Goal: Transaction & Acquisition: Download file/media

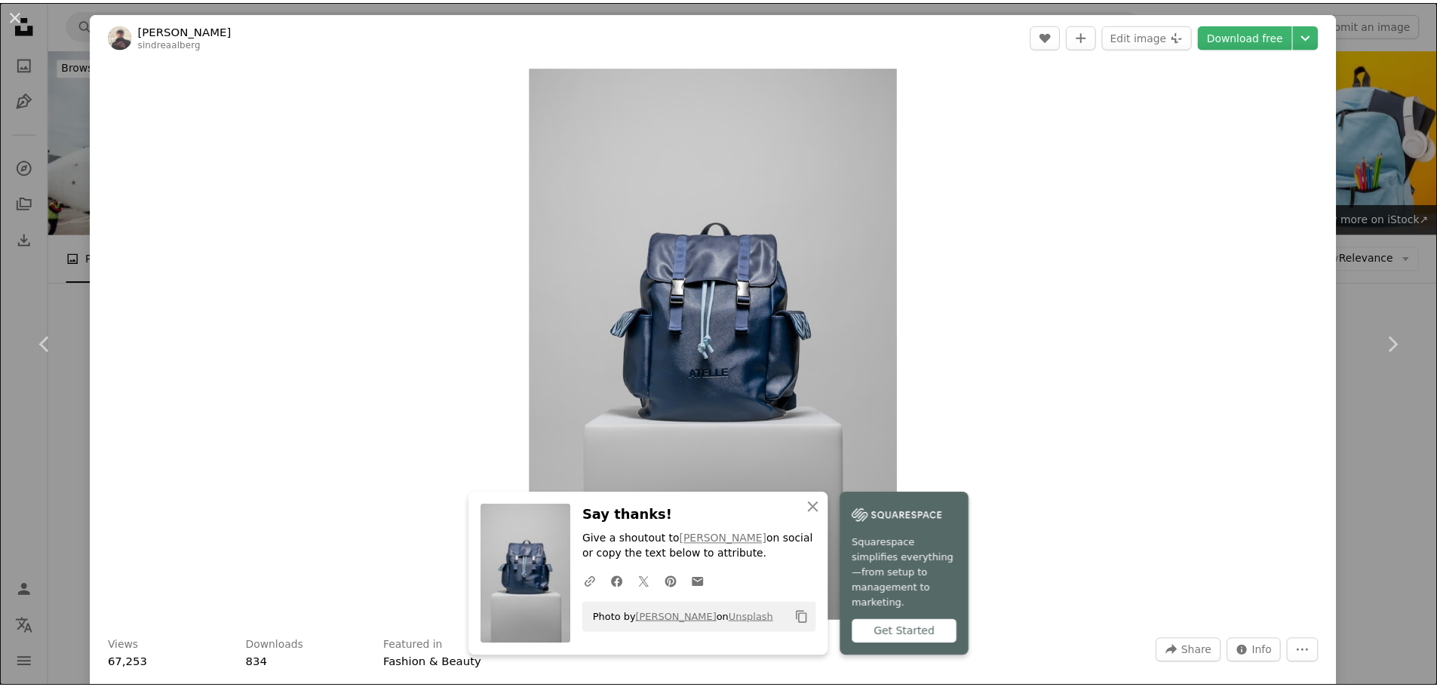
scroll to position [8097, 0]
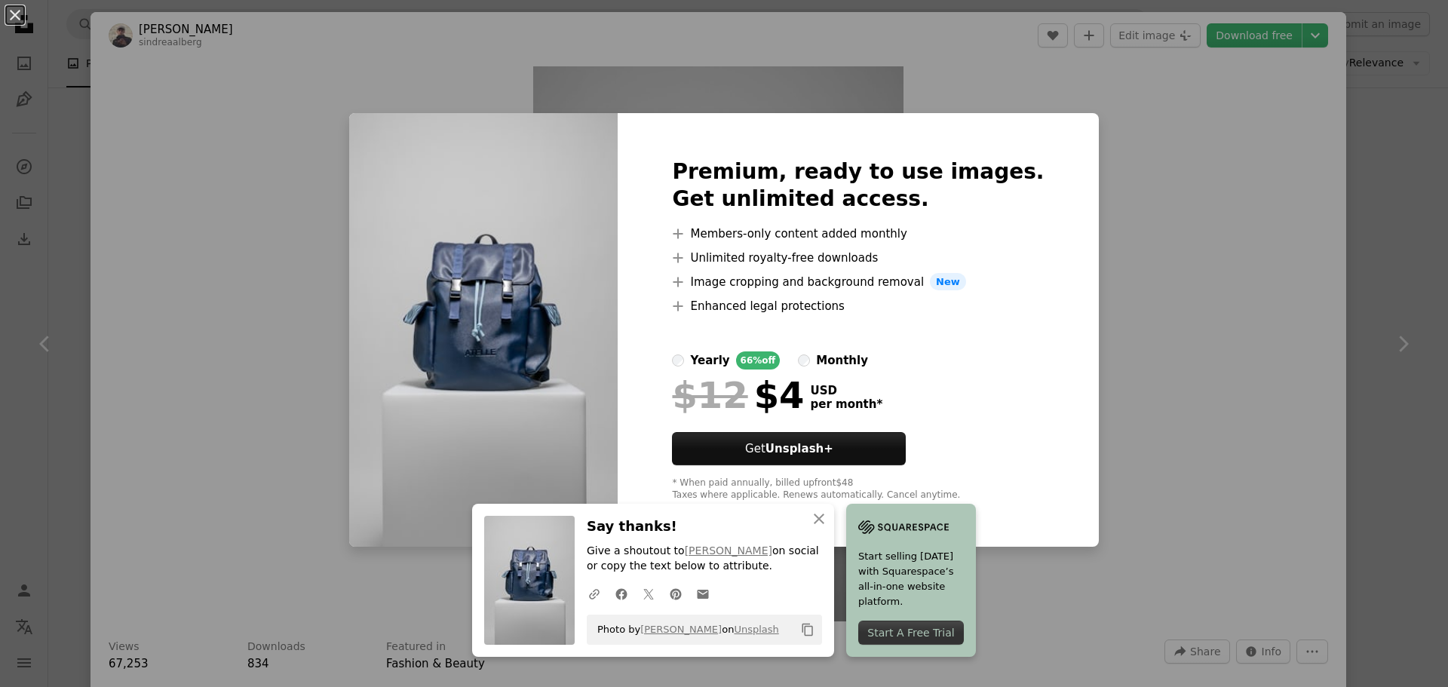
click at [1180, 398] on div "An X shape Premium, ready to use images. Get unlimited access. A plus sign Memb…" at bounding box center [724, 343] width 1448 height 687
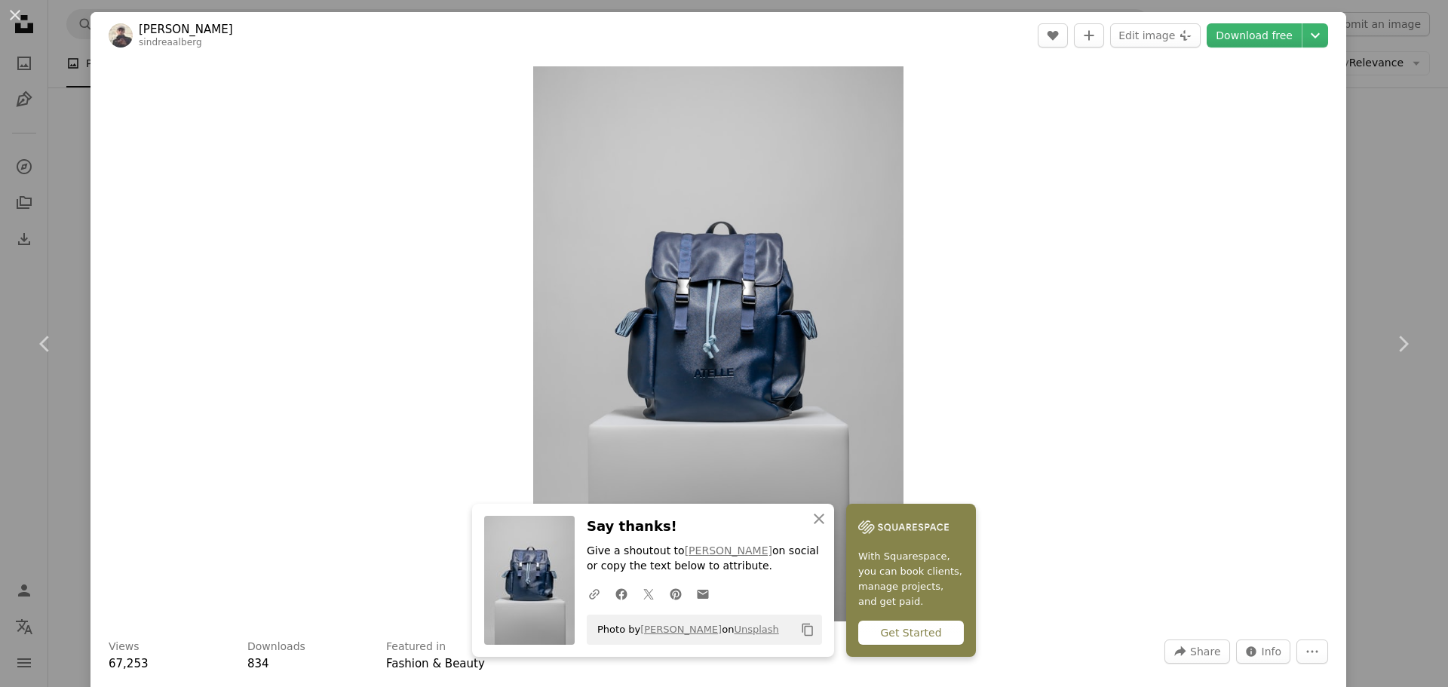
click at [1350, 127] on div "An X shape Chevron left Chevron right Sindre [PERSON_NAME] sindreaalberg A hear…" at bounding box center [724, 343] width 1448 height 687
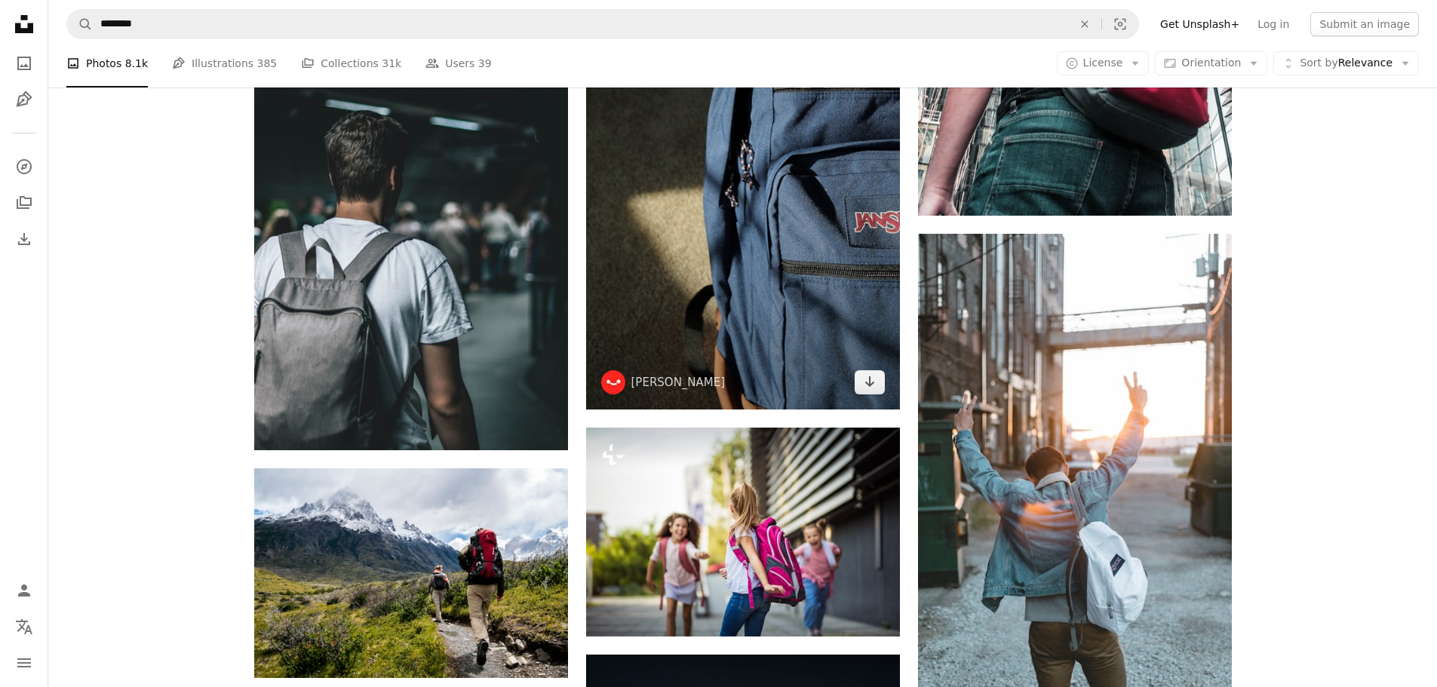
scroll to position [11517, 0]
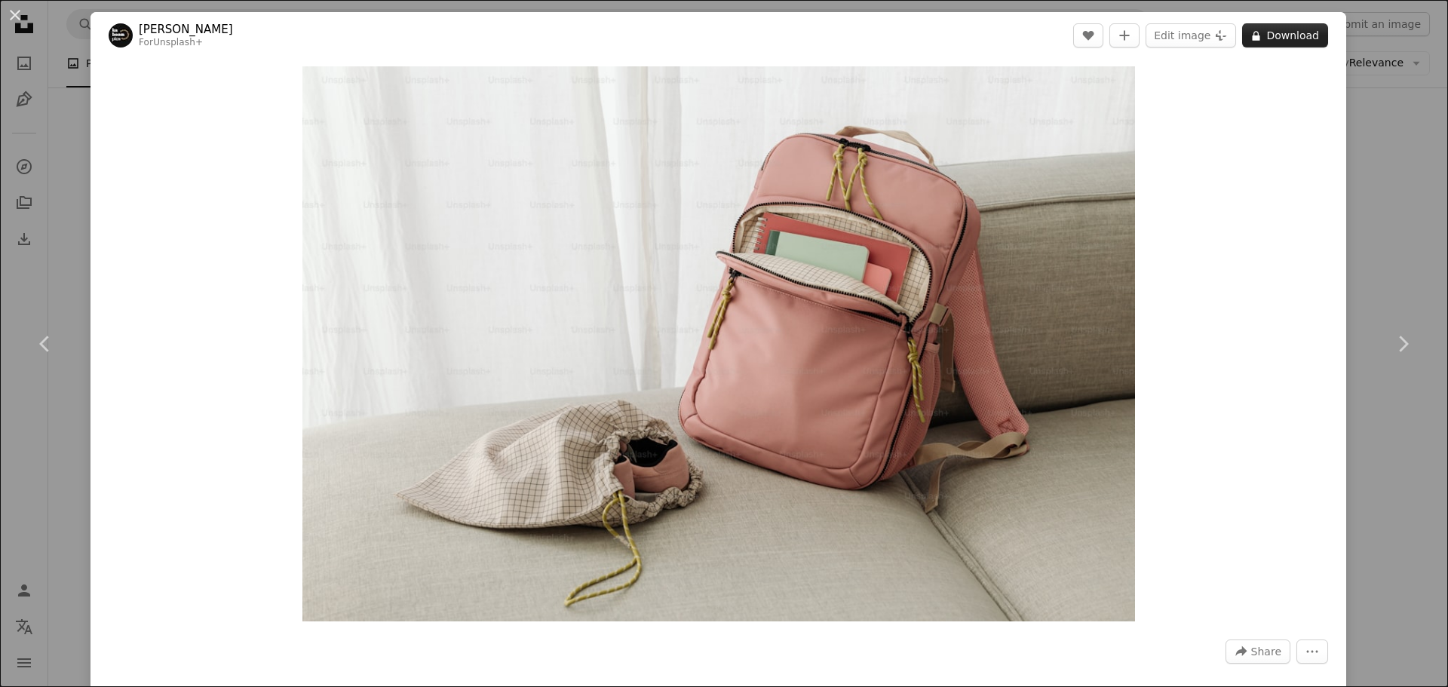
click at [1273, 36] on button "A lock Download" at bounding box center [1285, 35] width 86 height 24
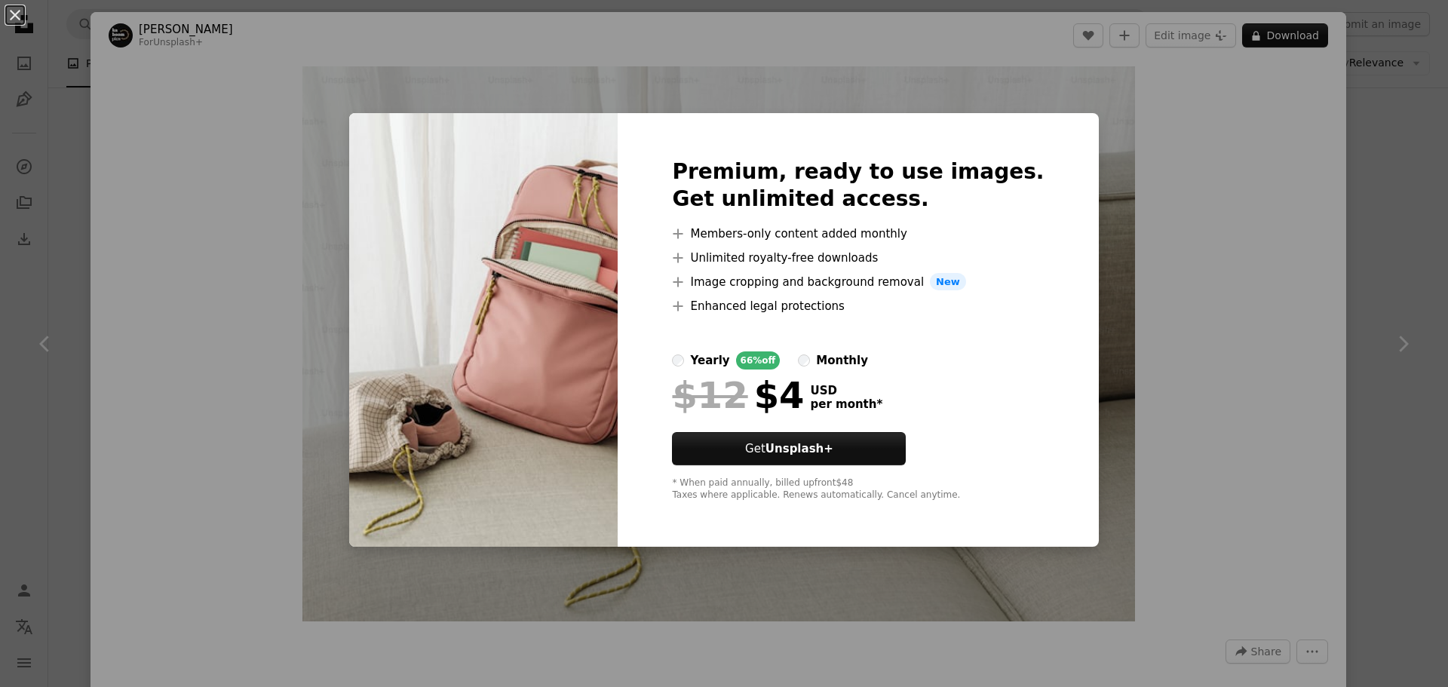
click at [1368, 145] on div "An X shape Premium, ready to use images. Get unlimited access. A plus sign Memb…" at bounding box center [724, 343] width 1448 height 687
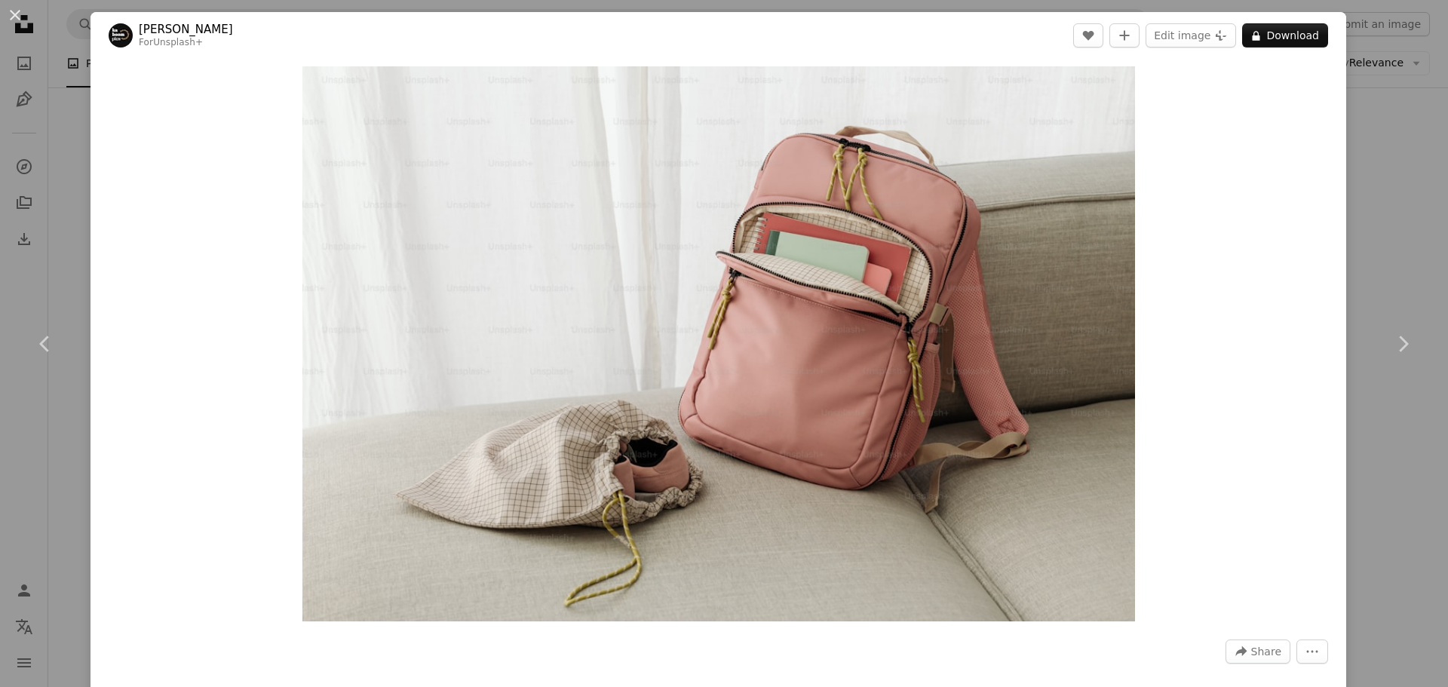
click at [1368, 145] on div "An X shape Chevron left Chevron right [PERSON_NAME] For Unsplash+ A heart A plu…" at bounding box center [724, 343] width 1448 height 687
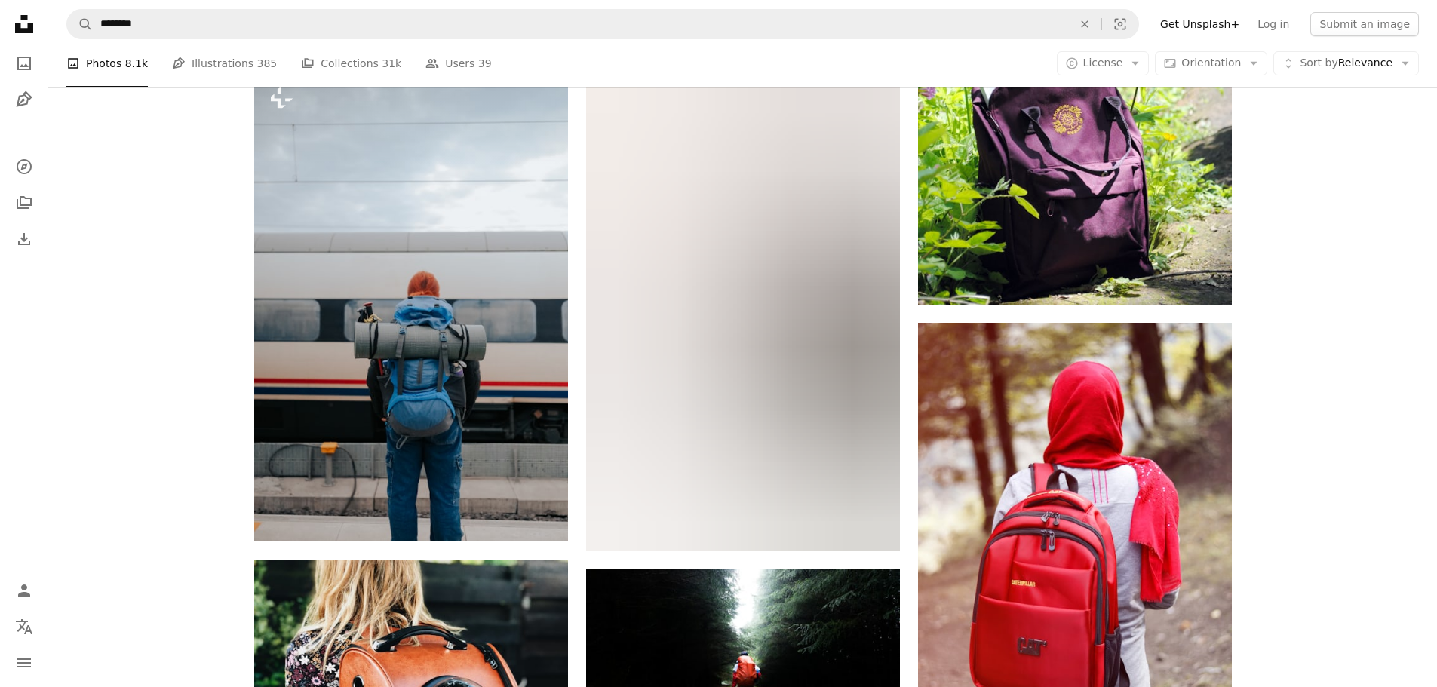
scroll to position [13981, 0]
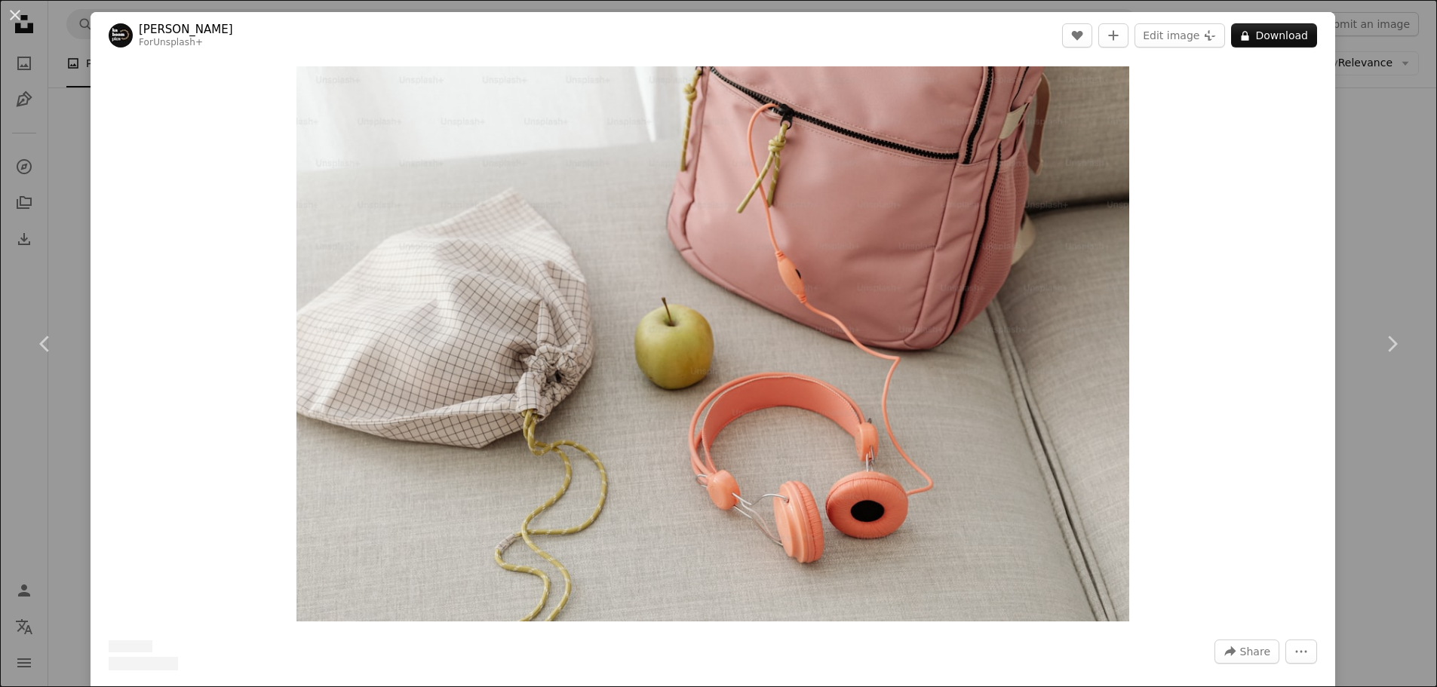
click at [1380, 148] on div "An X shape Chevron left Chevron right [PERSON_NAME] For Unsplash+ A heart A plu…" at bounding box center [718, 343] width 1437 height 687
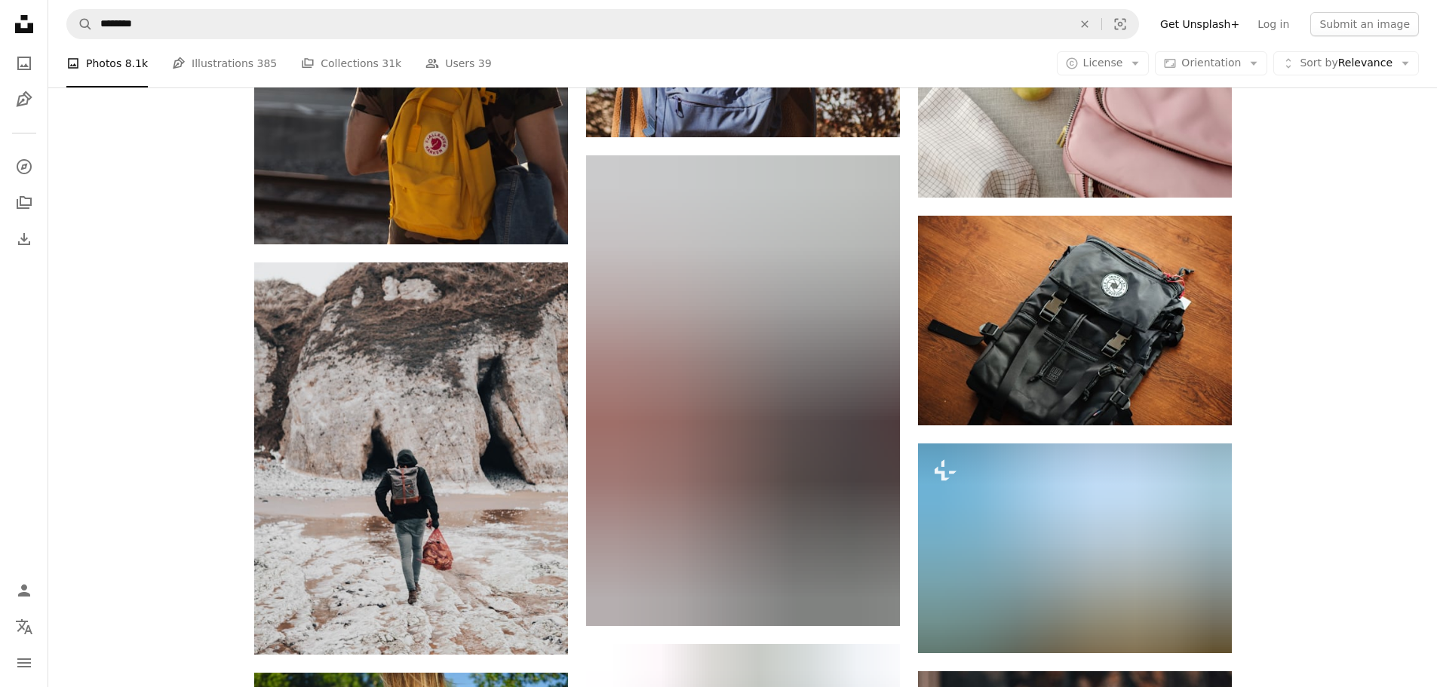
scroll to position [18357, 0]
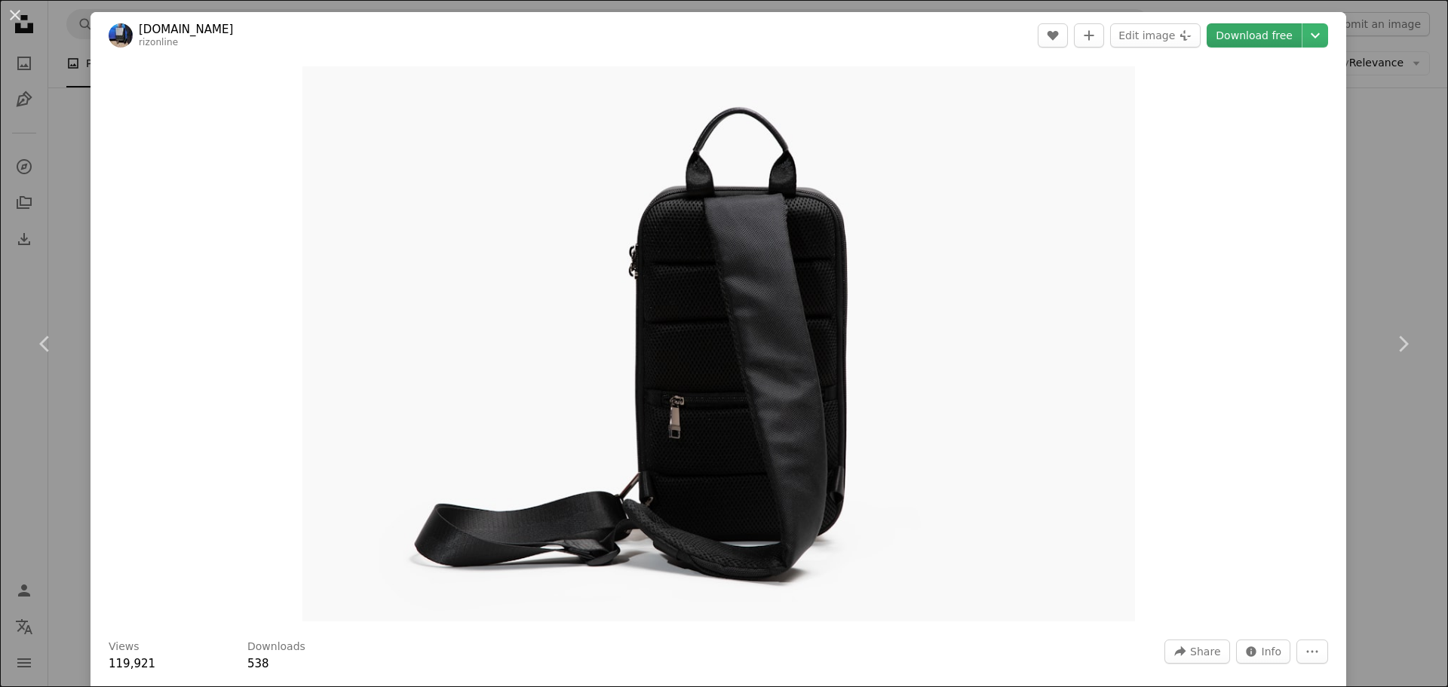
click at [1228, 35] on link "Download free" at bounding box center [1254, 35] width 95 height 24
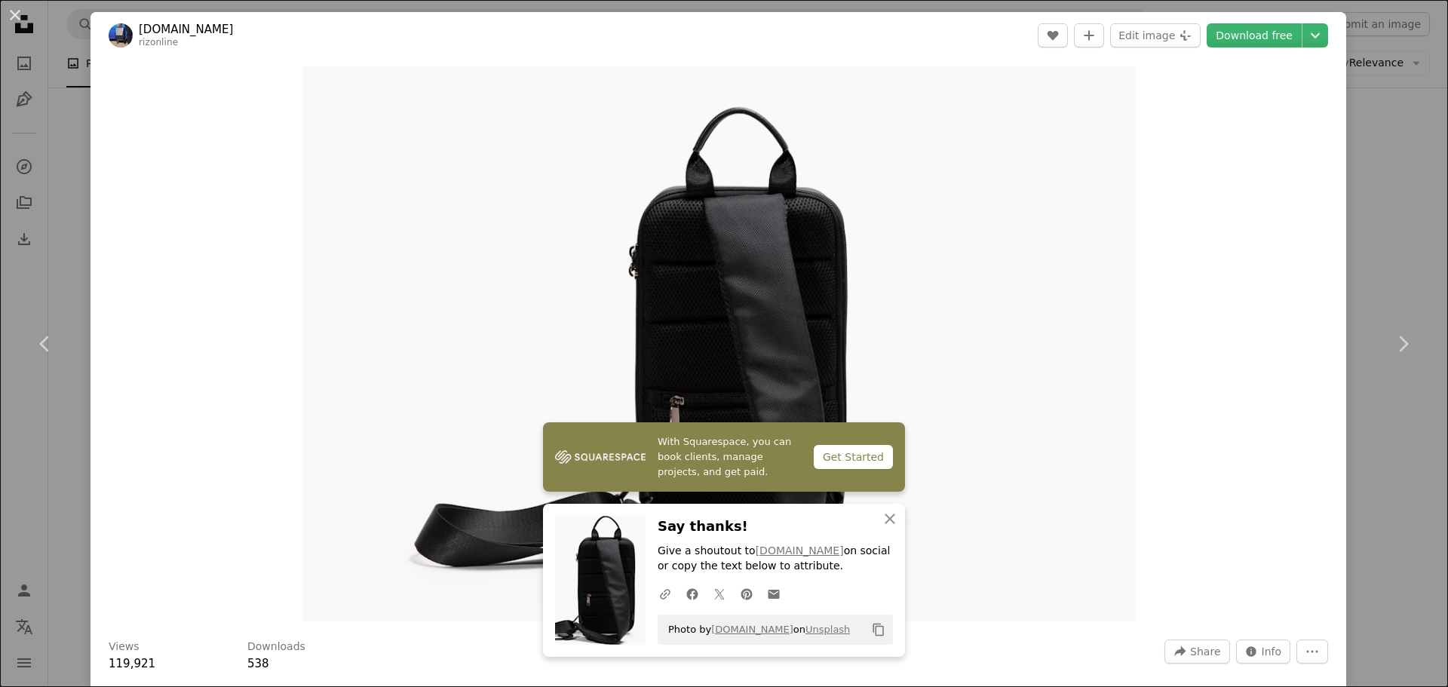
click at [1389, 138] on div "An X shape Chevron left Chevron right [DOMAIN_NAME] rizonline A heart A plus si…" at bounding box center [724, 343] width 1448 height 687
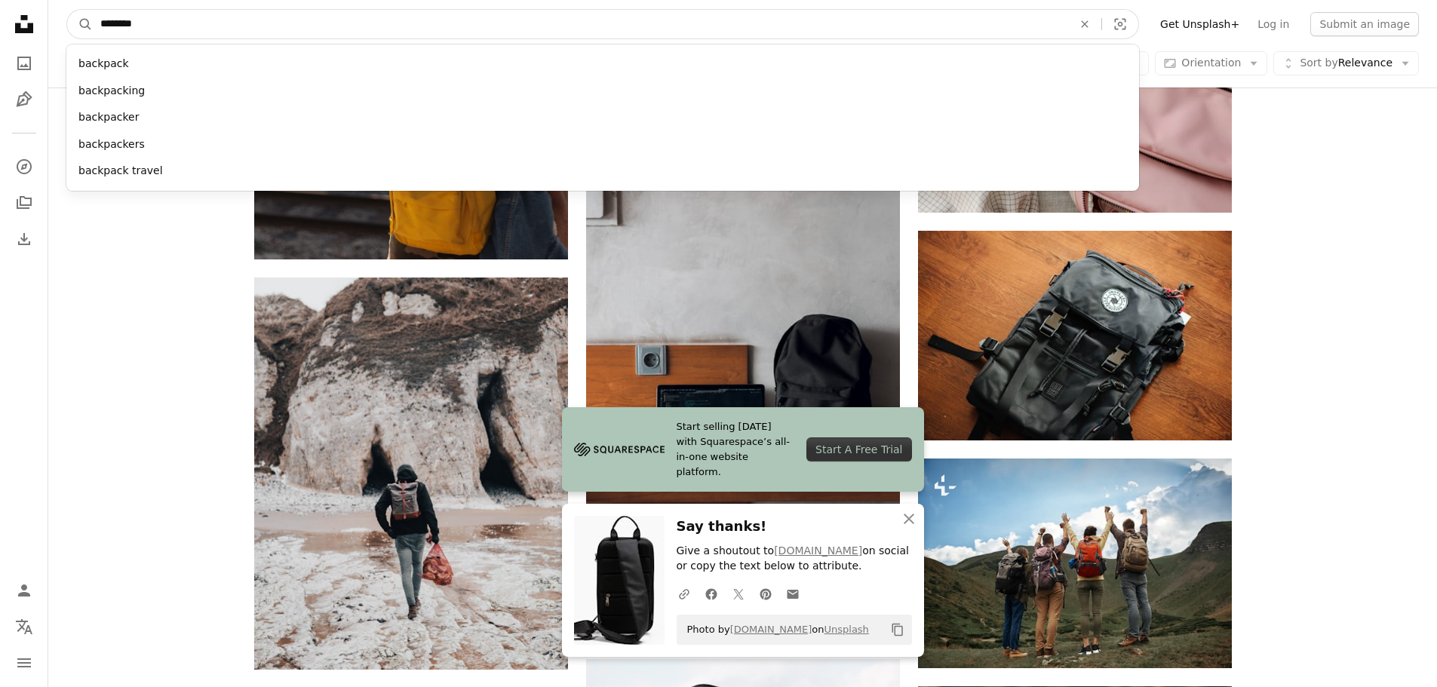
drag, startPoint x: 188, startPoint y: 23, endPoint x: 0, endPoint y: 72, distance: 194.1
paste input "**"
type input "**********"
click at [67, 10] on button "A magnifying glass" at bounding box center [80, 24] width 26 height 29
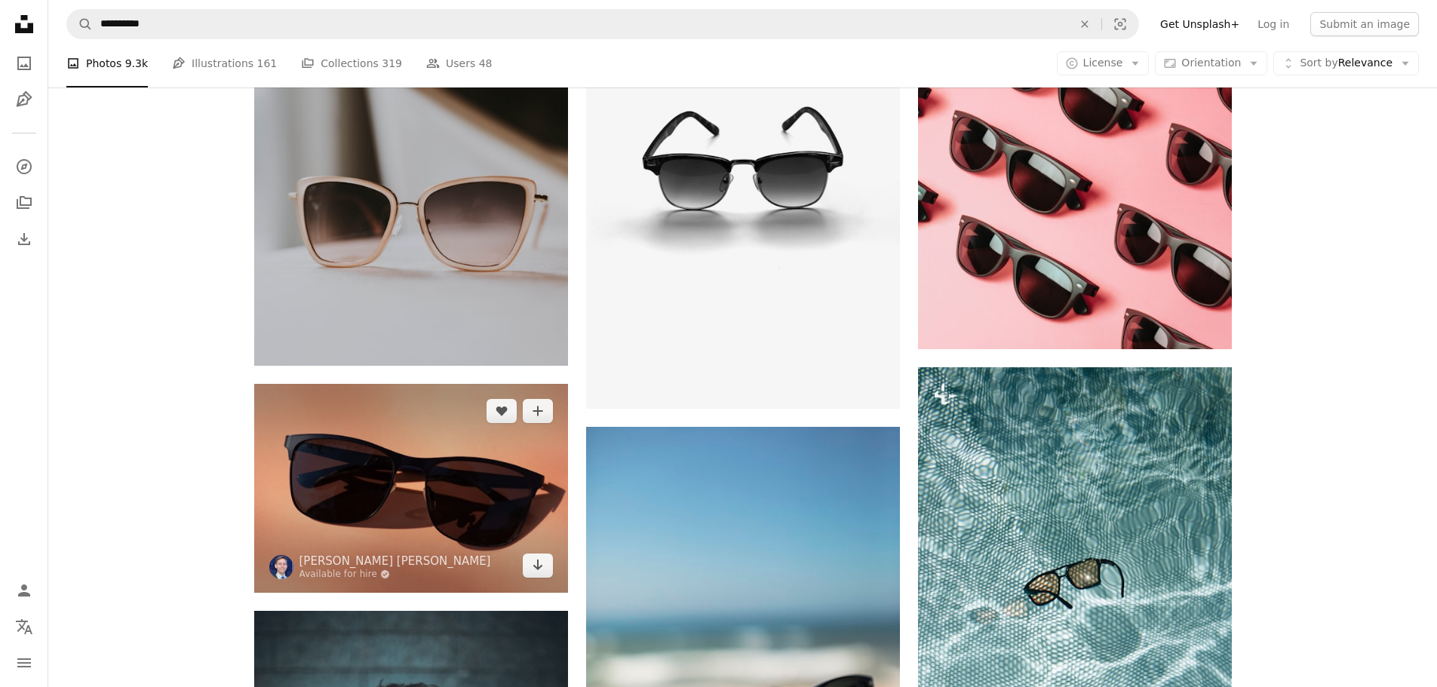
scroll to position [1358, 0]
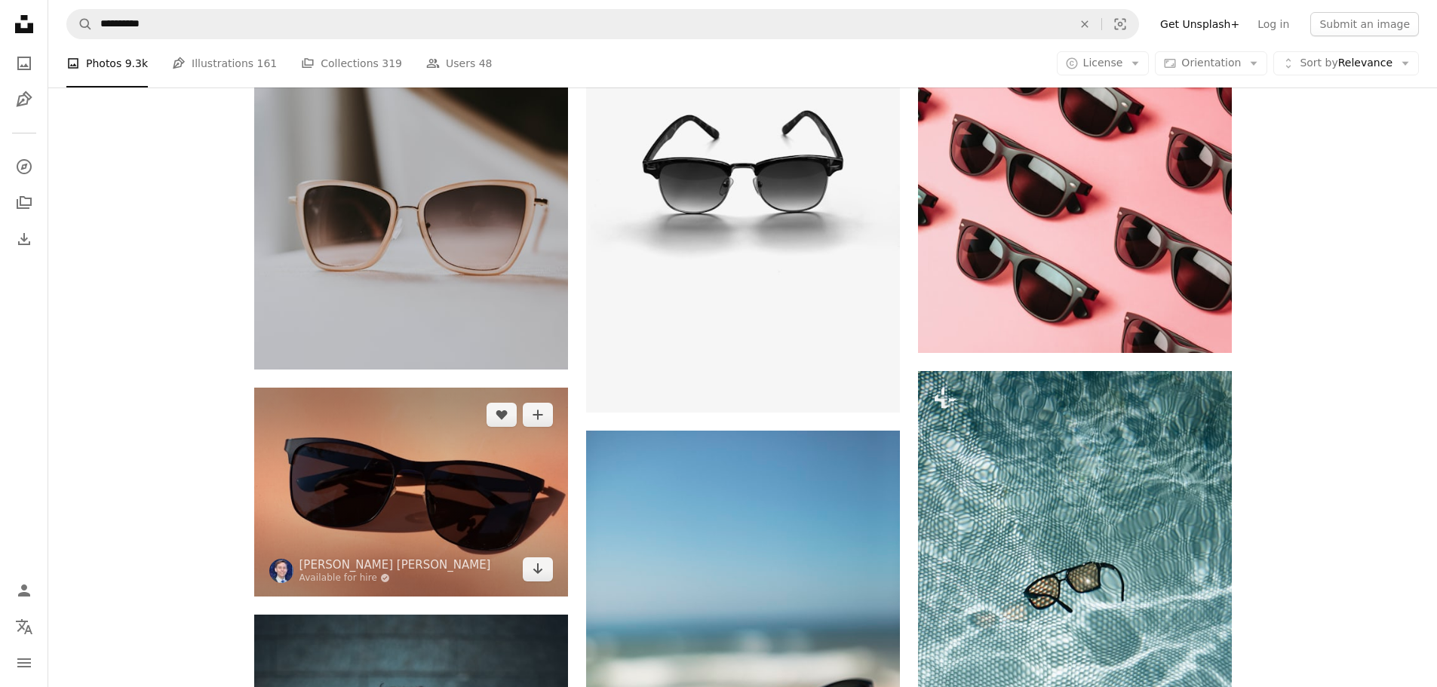
click at [354, 388] on img at bounding box center [411, 492] width 314 height 209
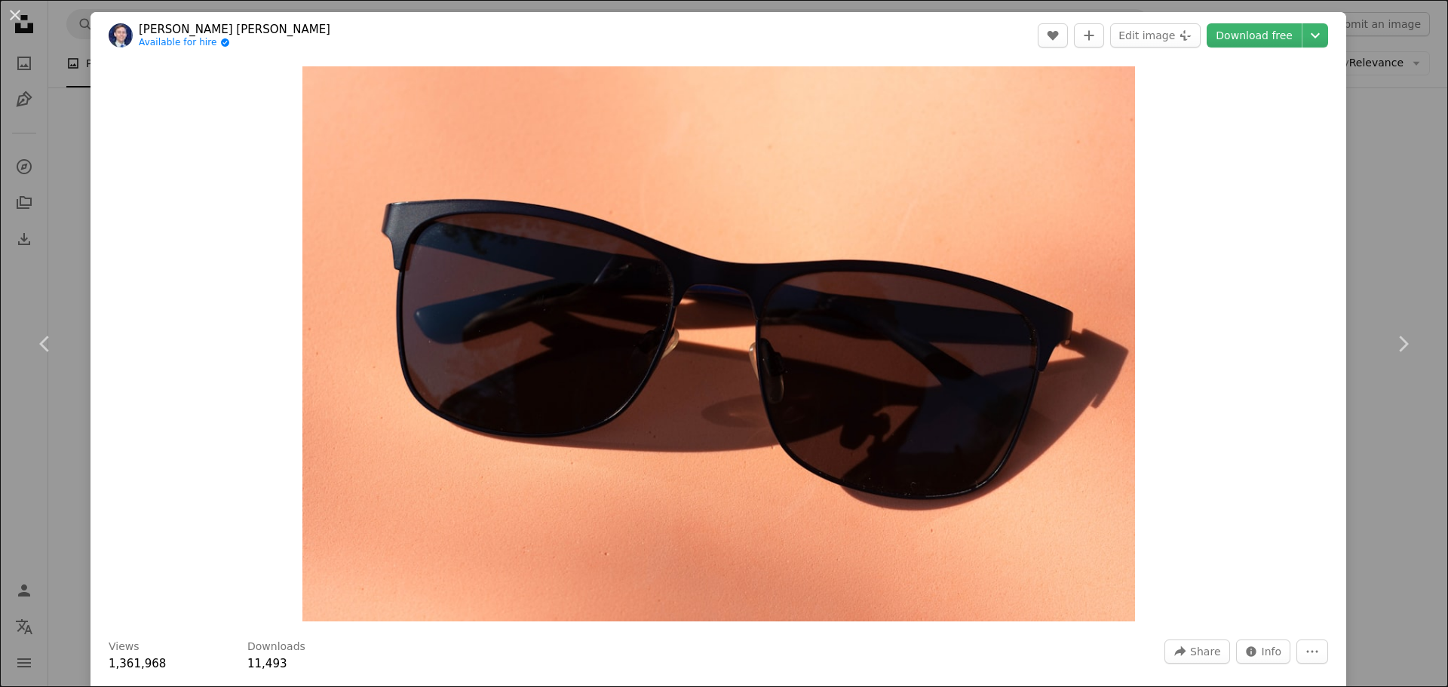
click at [1357, 183] on div "An X shape Chevron left Chevron right [PERSON_NAME] [PERSON_NAME] Available for…" at bounding box center [724, 343] width 1448 height 687
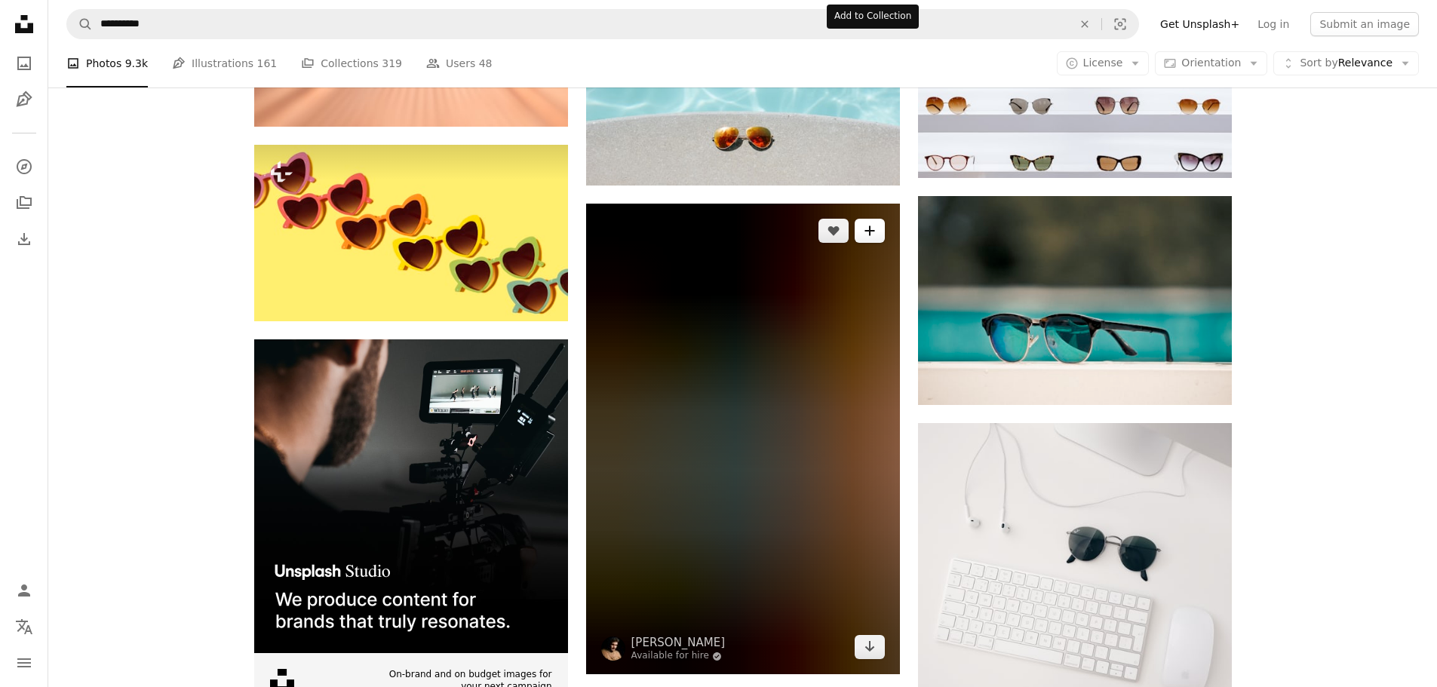
scroll to position [2766, 0]
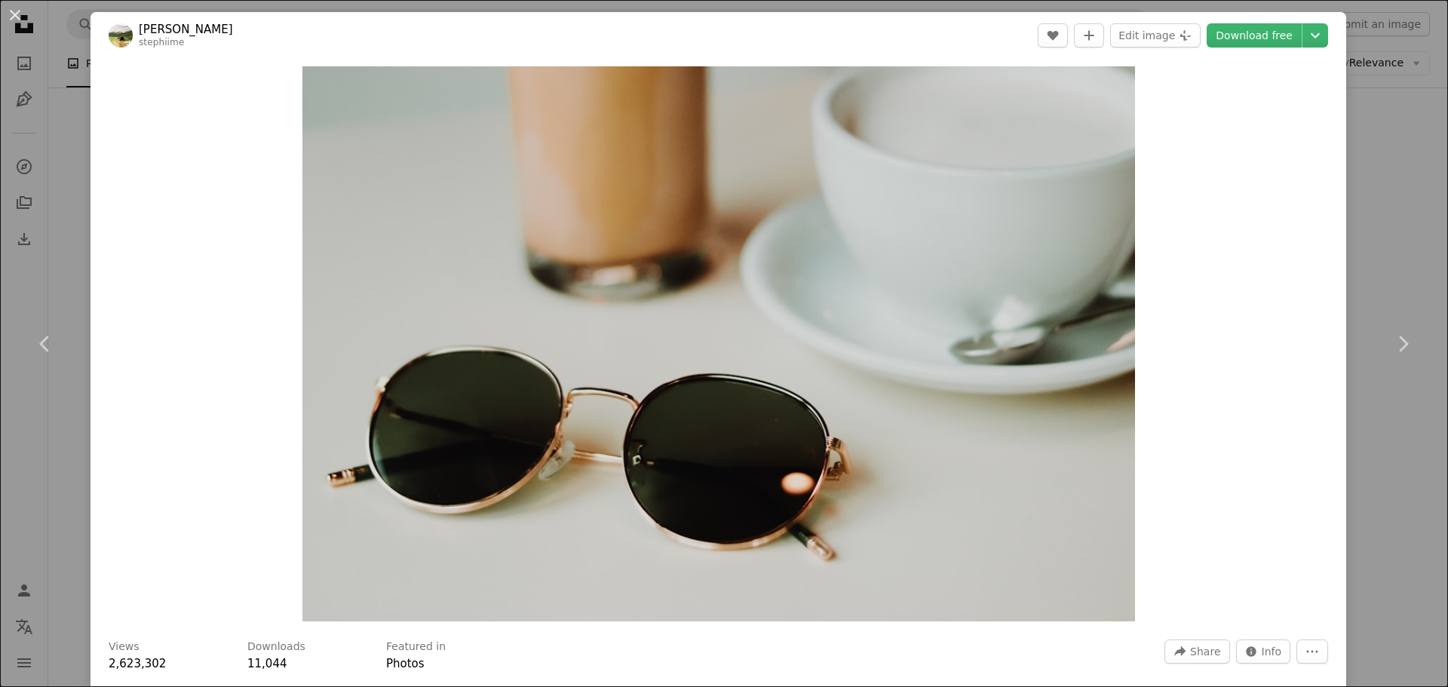
click at [1379, 237] on div "An X shape Chevron left Chevron right [PERSON_NAME] stephiime A heart A plus si…" at bounding box center [724, 343] width 1448 height 687
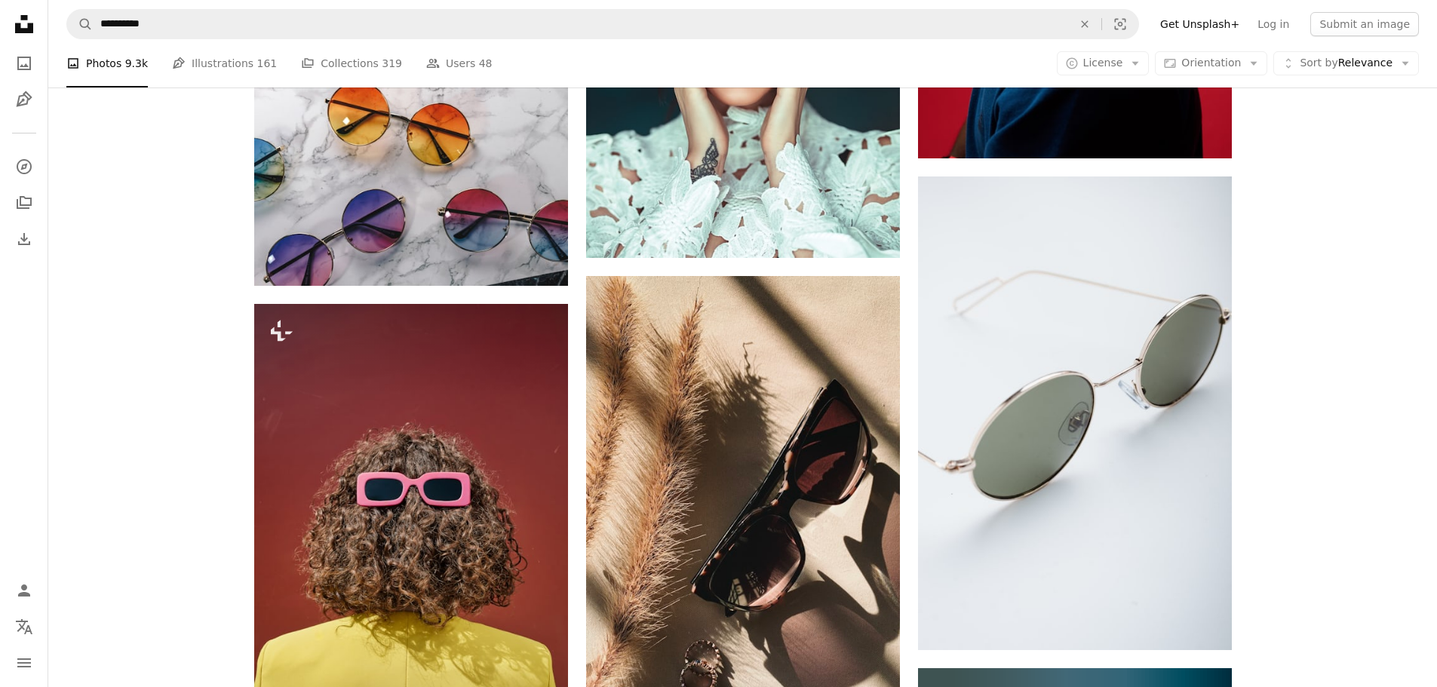
scroll to position [6789, 0]
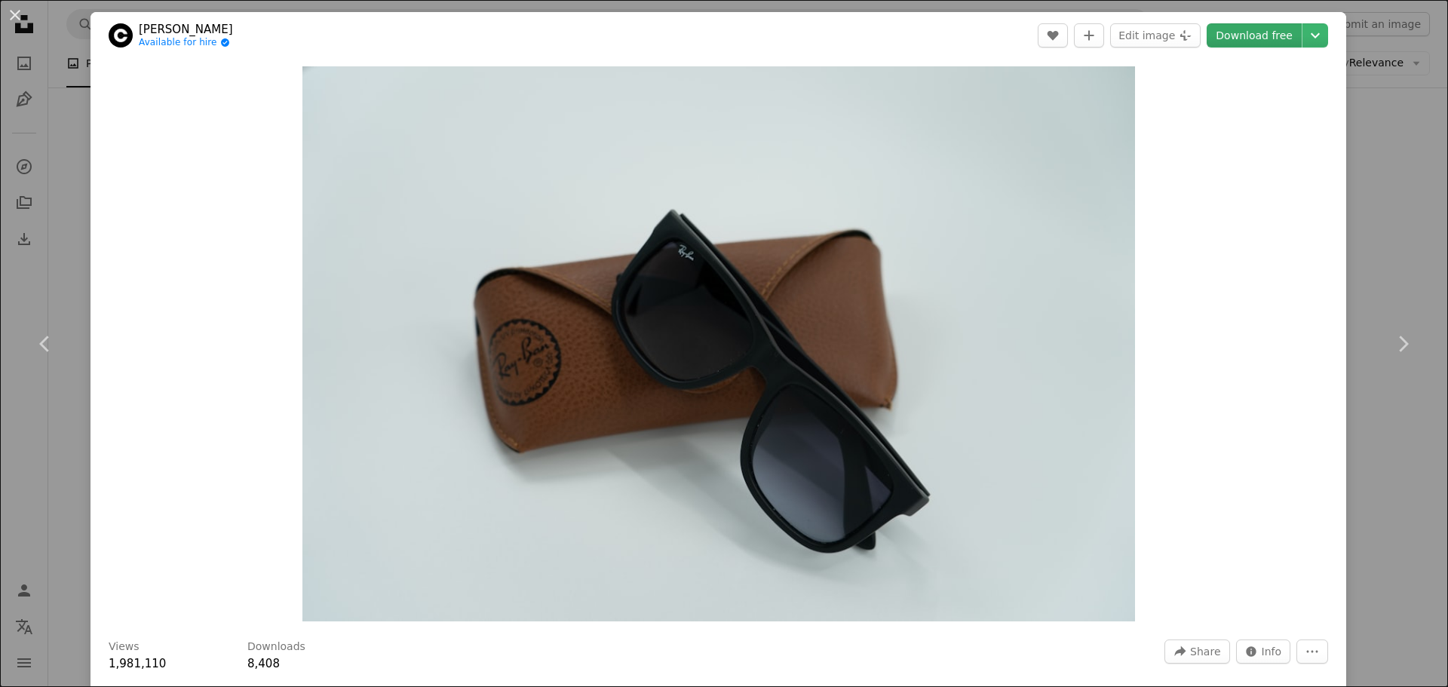
click at [1231, 34] on link "Download free" at bounding box center [1254, 35] width 95 height 24
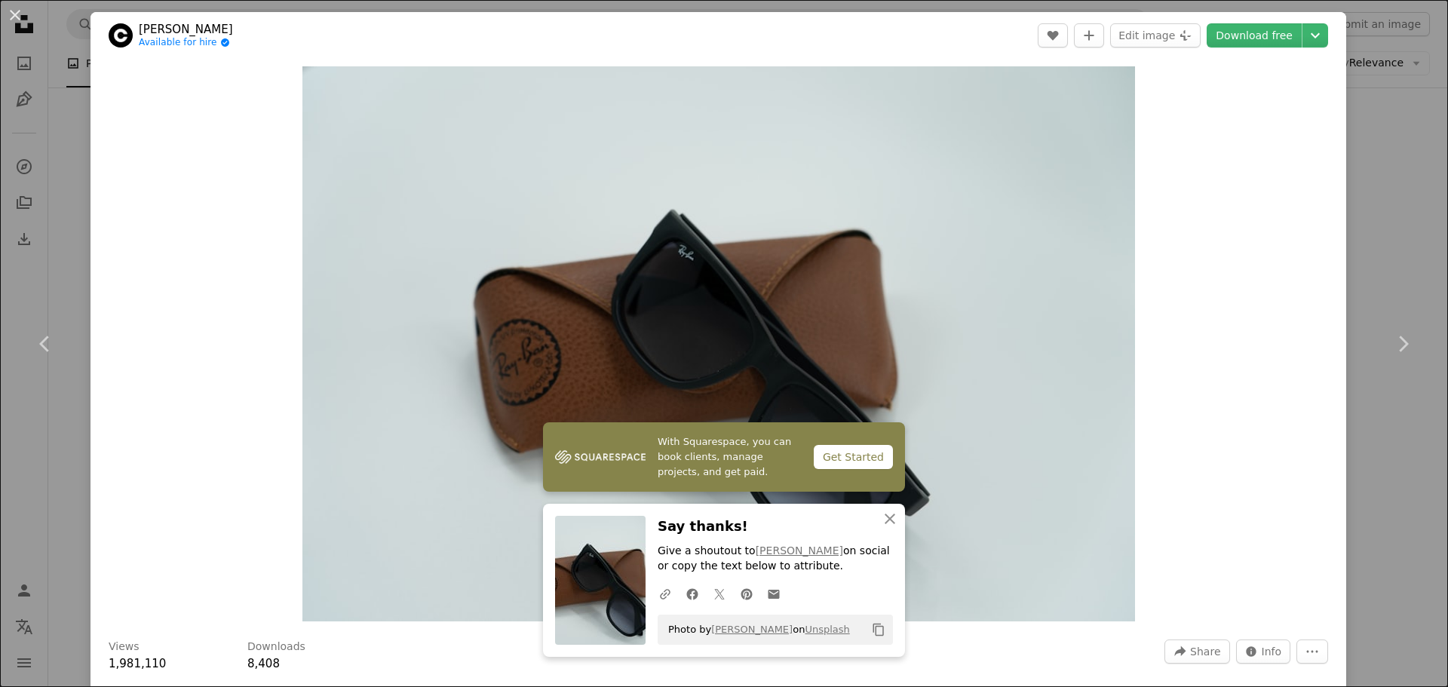
drag, startPoint x: 1367, startPoint y: 136, endPoint x: 523, endPoint y: 1, distance: 854.9
click at [1367, 136] on div "An X shape Chevron left Chevron right [PERSON_NAME] Available for hire A checkm…" at bounding box center [724, 343] width 1448 height 687
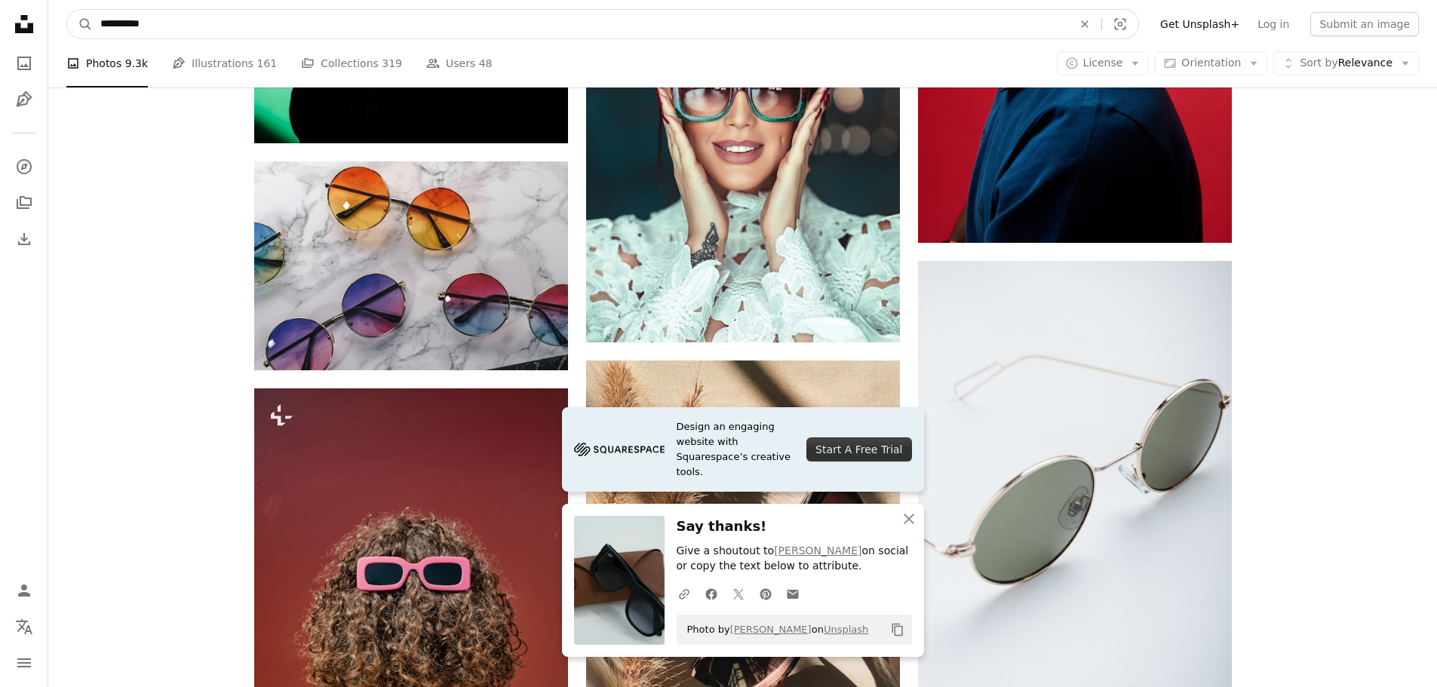
drag, startPoint x: 195, startPoint y: 29, endPoint x: 17, endPoint y: 29, distance: 177.3
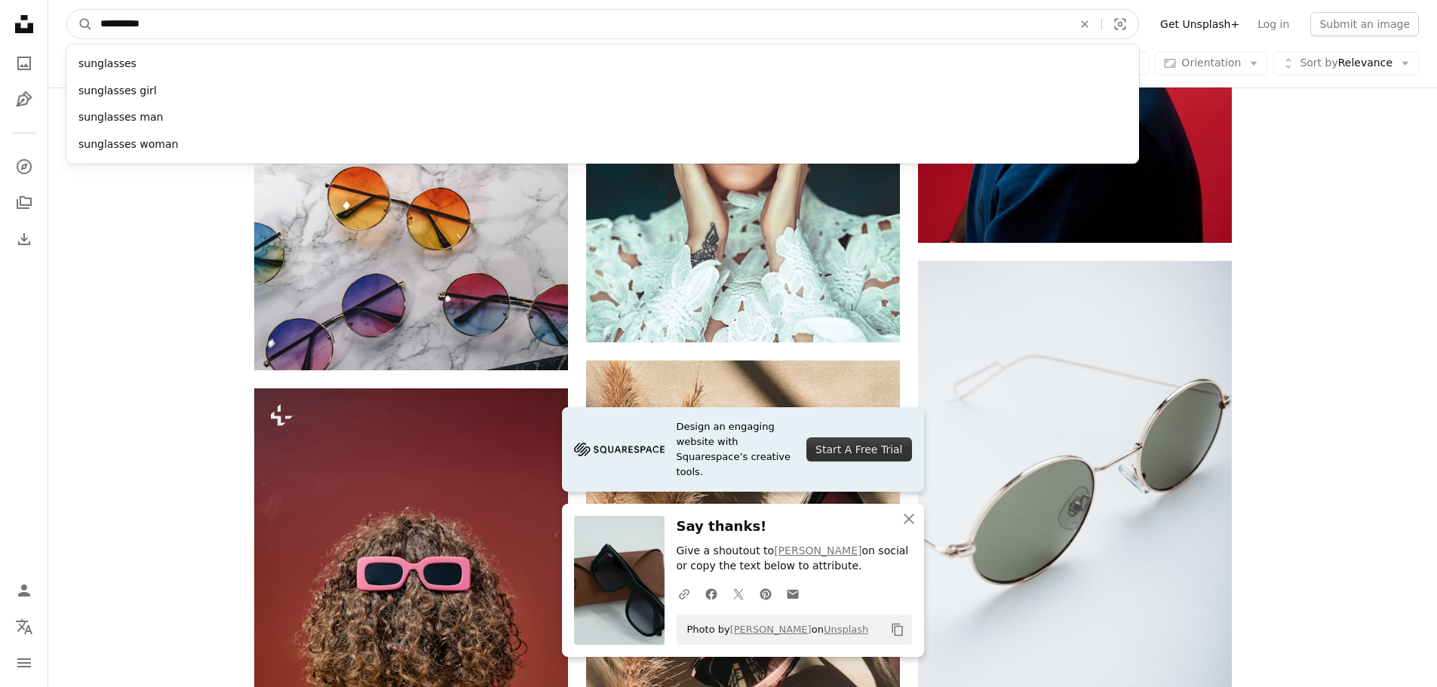
paste input "****"
type input "**********"
click at [67, 10] on button "A magnifying glass" at bounding box center [80, 24] width 26 height 29
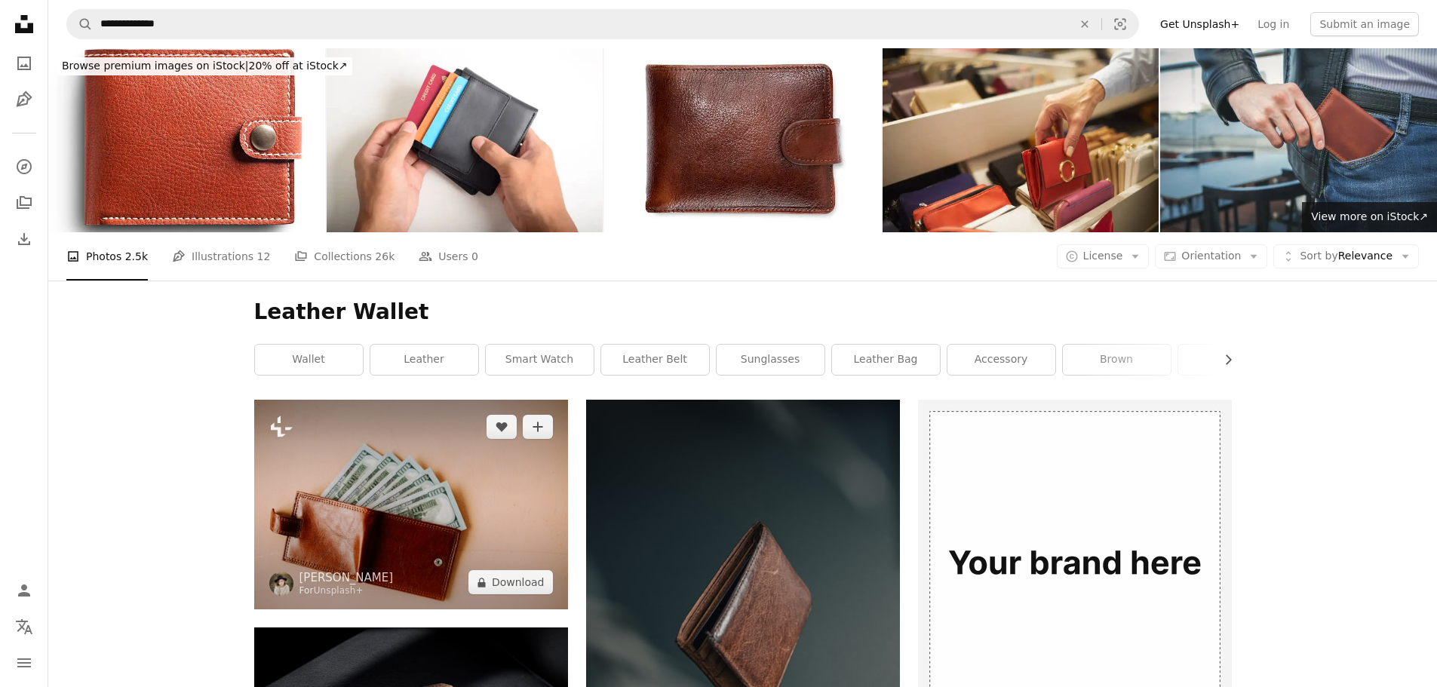
click at [407, 400] on img at bounding box center [411, 505] width 314 height 210
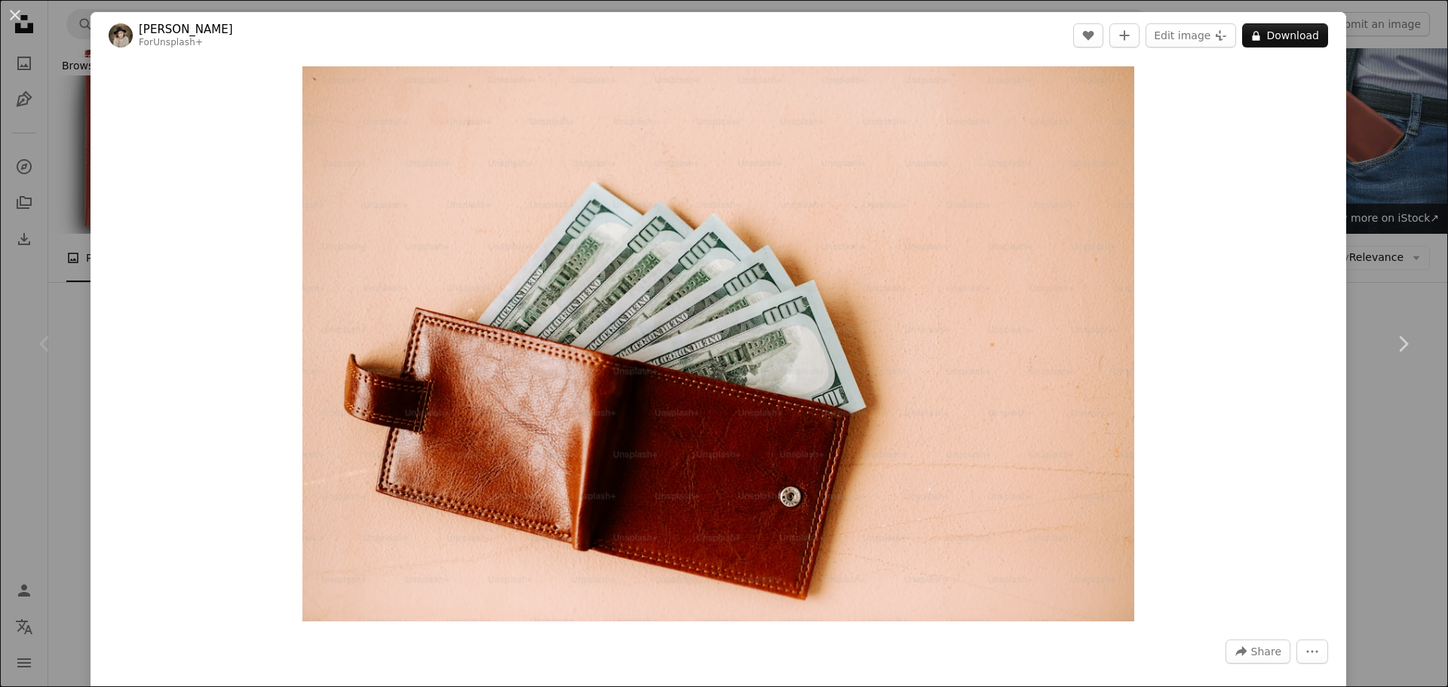
click at [1374, 182] on div "An X shape Chevron left Chevron right [PERSON_NAME] For Unsplash+ A heart A plu…" at bounding box center [724, 343] width 1448 height 687
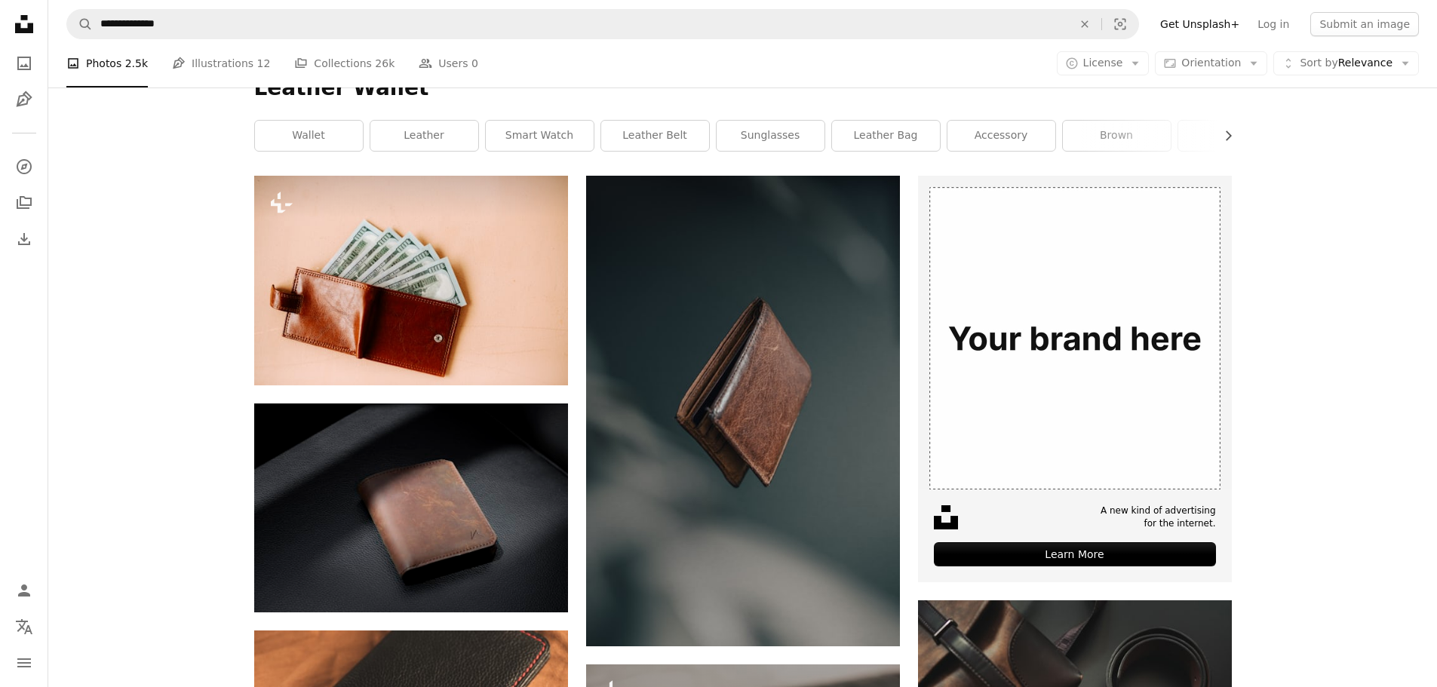
scroll to position [251, 0]
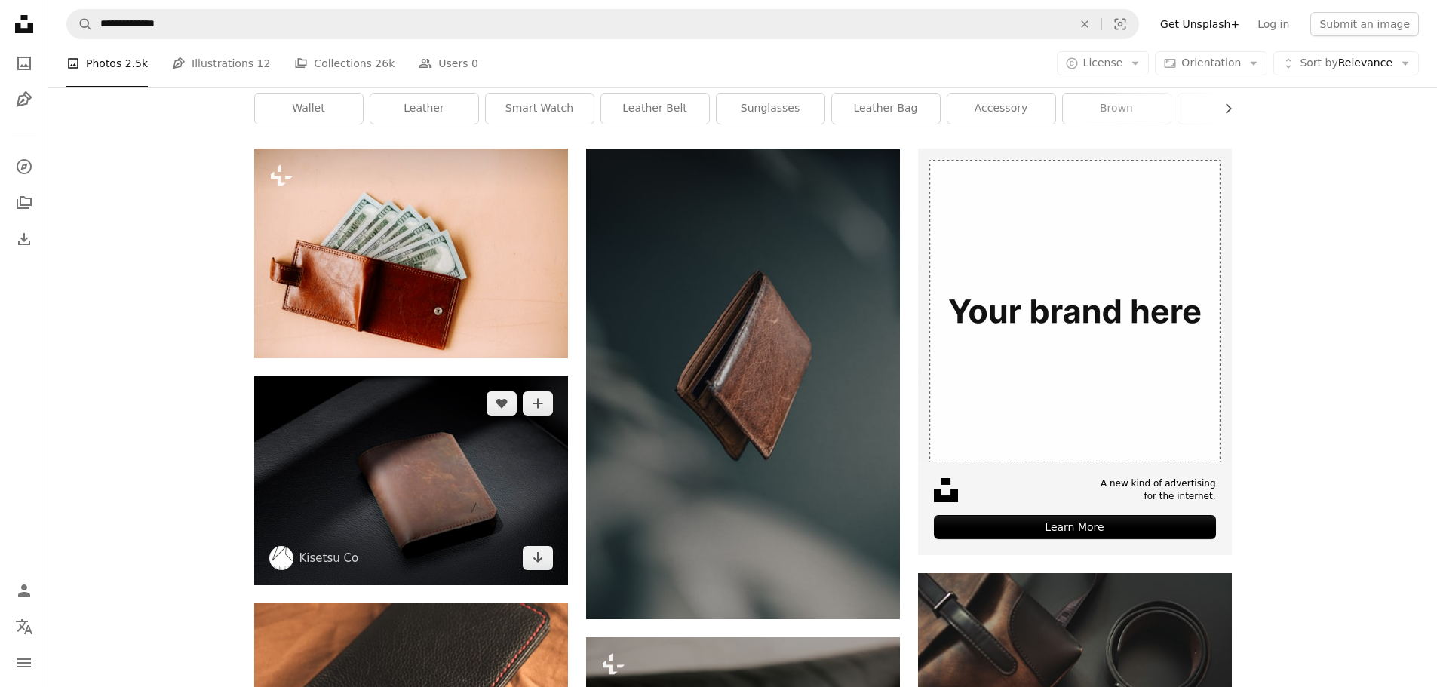
click at [373, 376] on img at bounding box center [411, 480] width 314 height 209
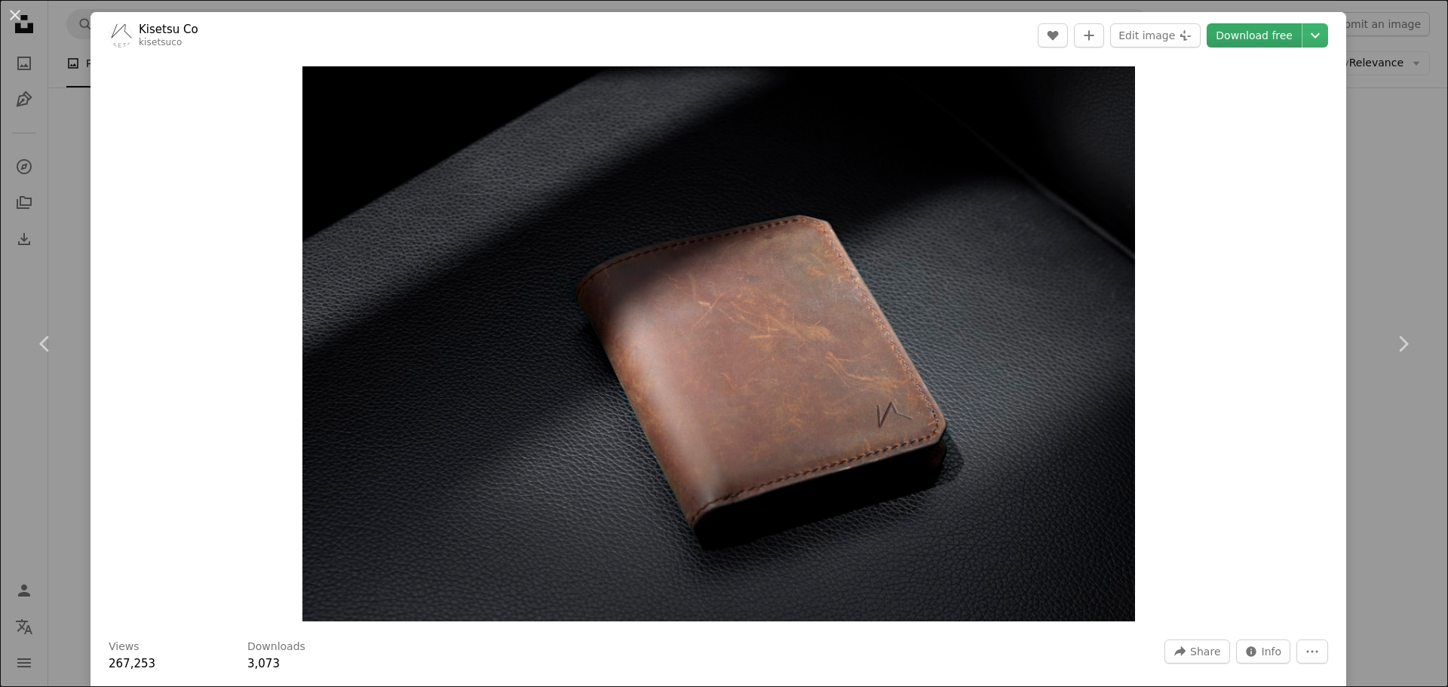
click at [1233, 32] on link "Download free" at bounding box center [1254, 35] width 95 height 24
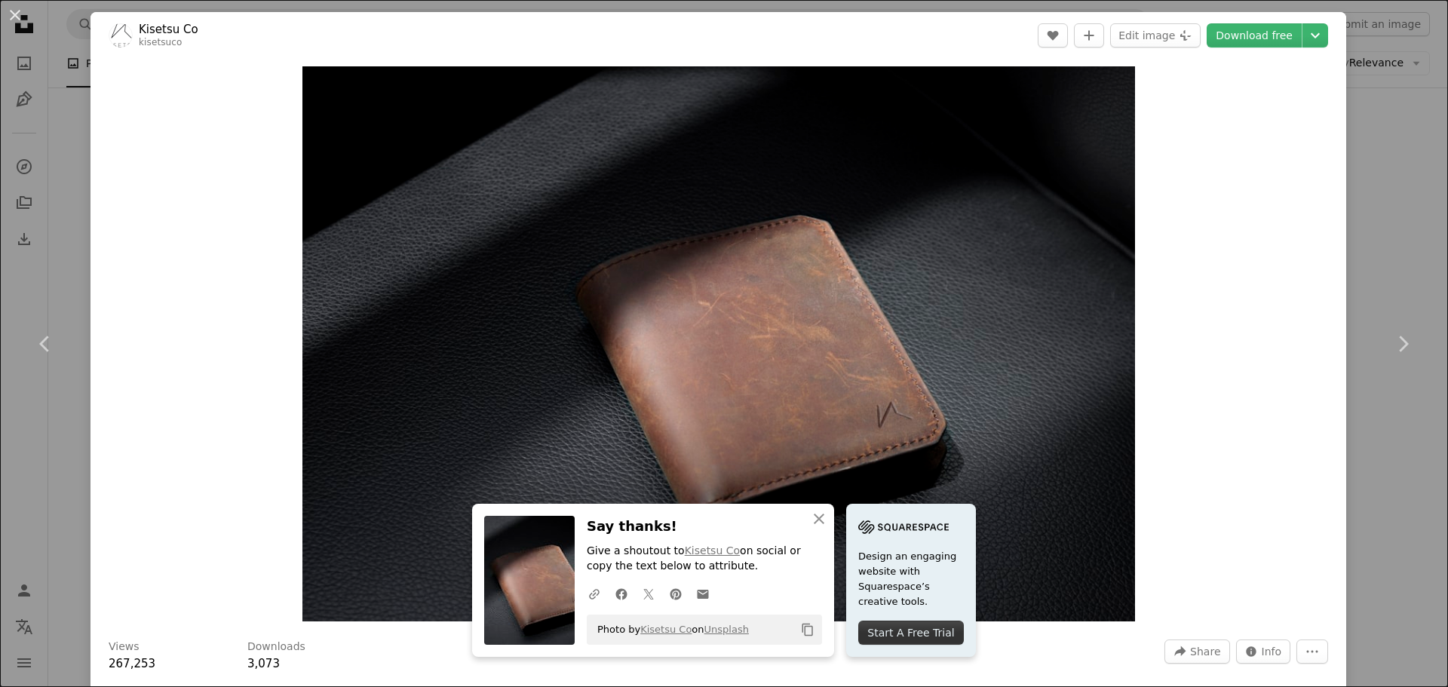
click at [1401, 141] on div "An X shape Chevron left Chevron right Kisetsu Co kisetsuco A heart A plus sign …" at bounding box center [724, 343] width 1448 height 687
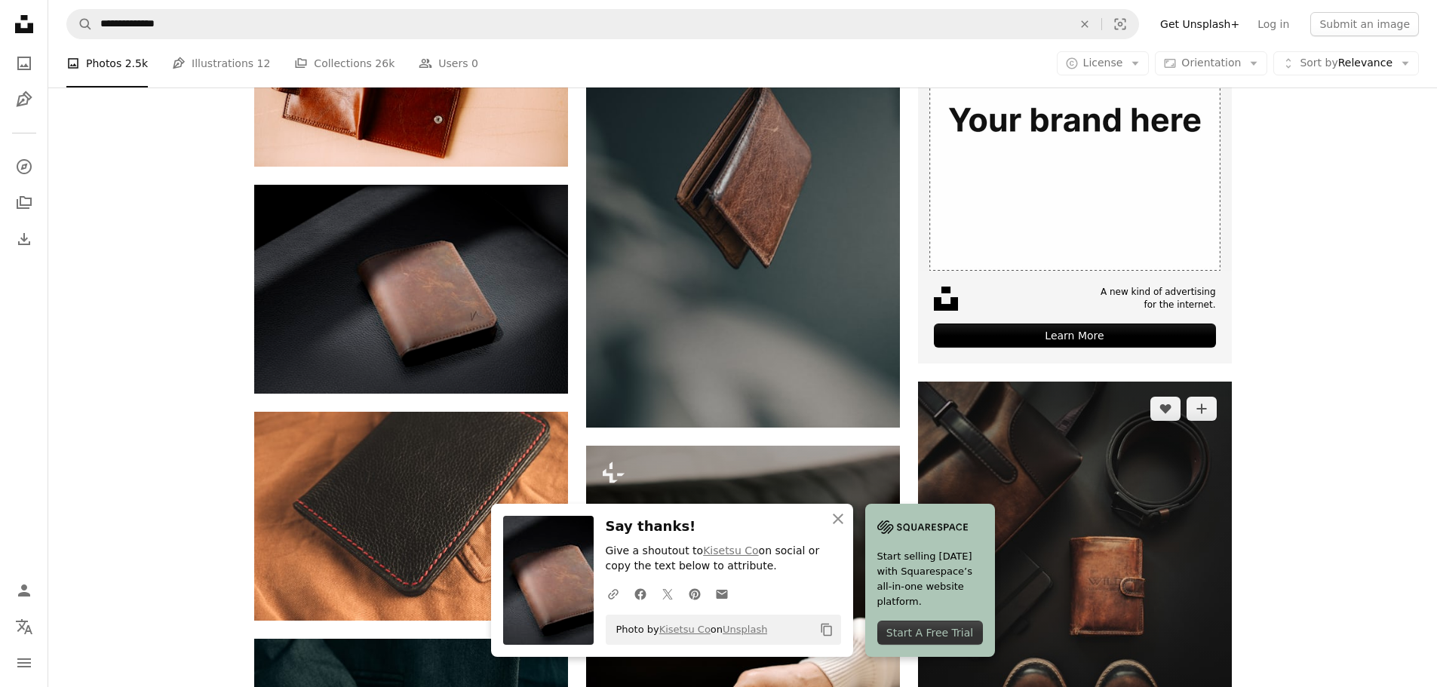
scroll to position [503, 0]
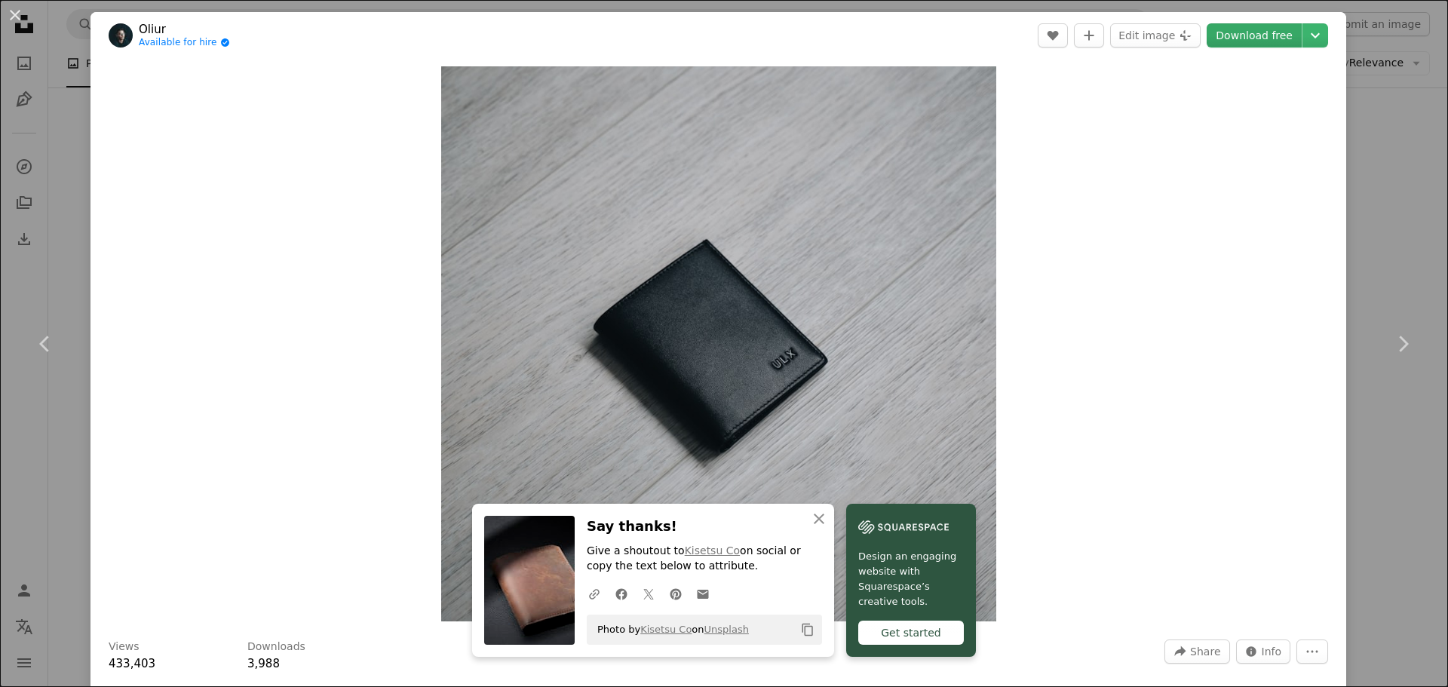
click at [1243, 34] on link "Download free" at bounding box center [1254, 35] width 95 height 24
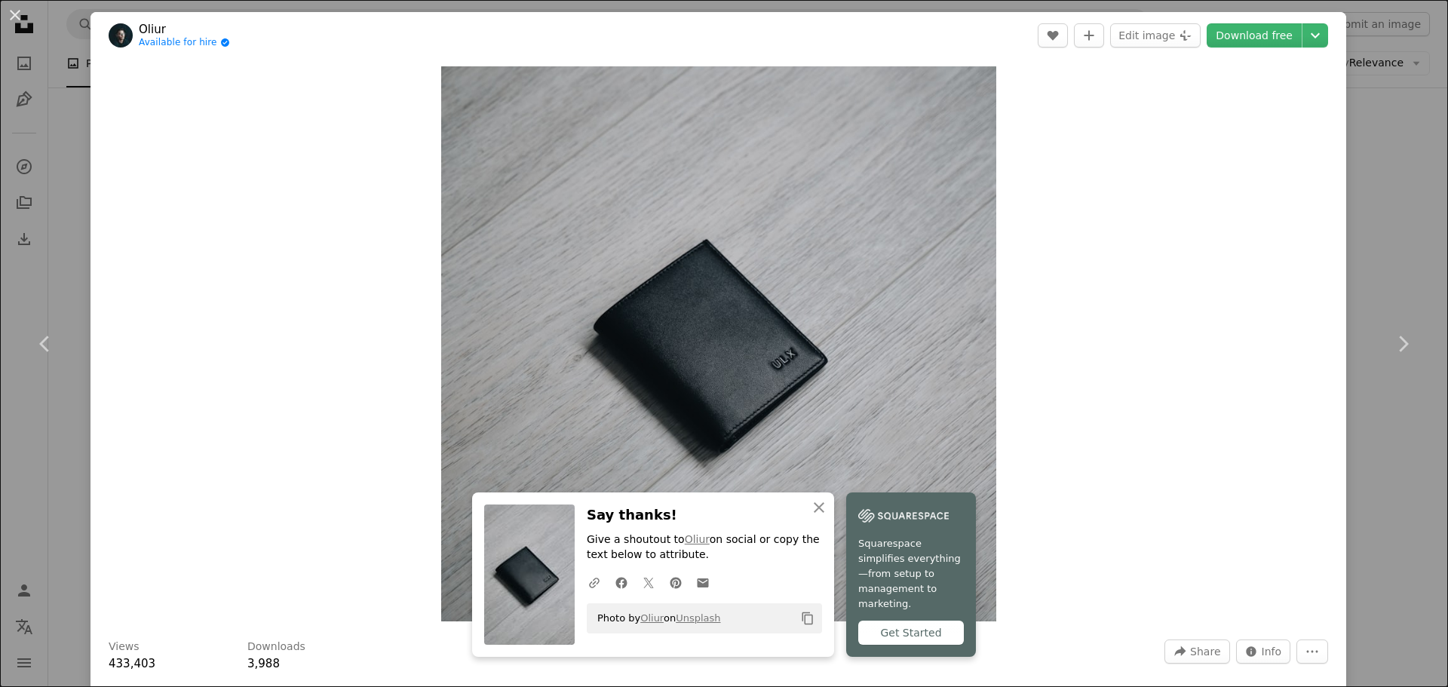
click at [1376, 509] on div "An X shape Chevron left Chevron right [PERSON_NAME] Available for hire A checkm…" at bounding box center [724, 343] width 1448 height 687
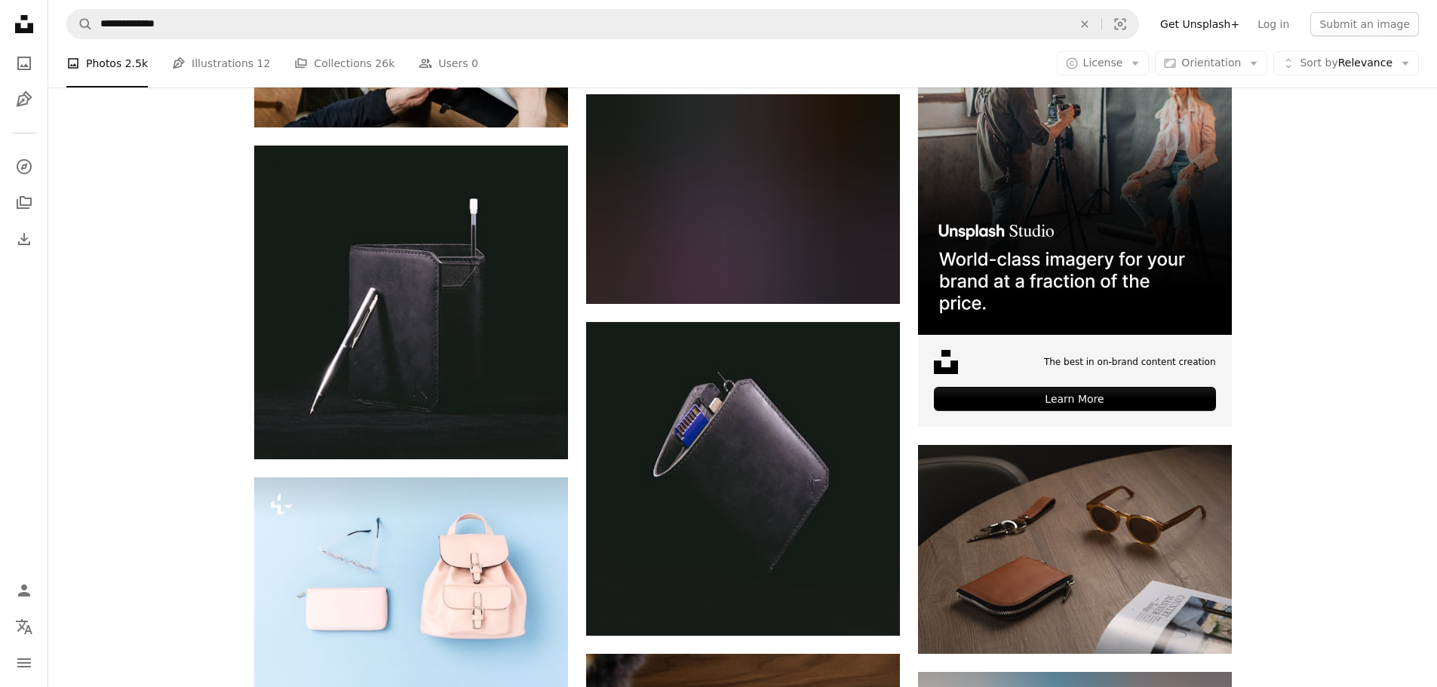
scroll to position [5532, 0]
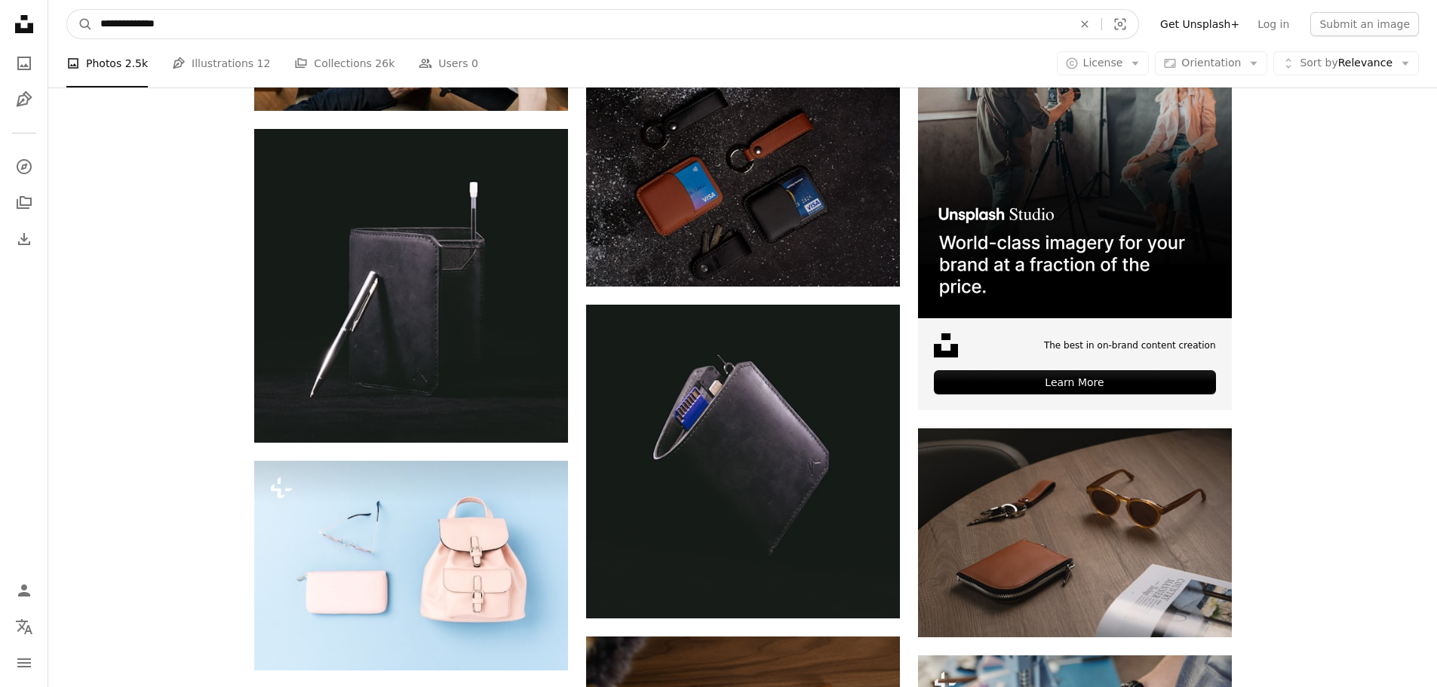
drag, startPoint x: 146, startPoint y: 38, endPoint x: 0, endPoint y: 59, distance: 147.9
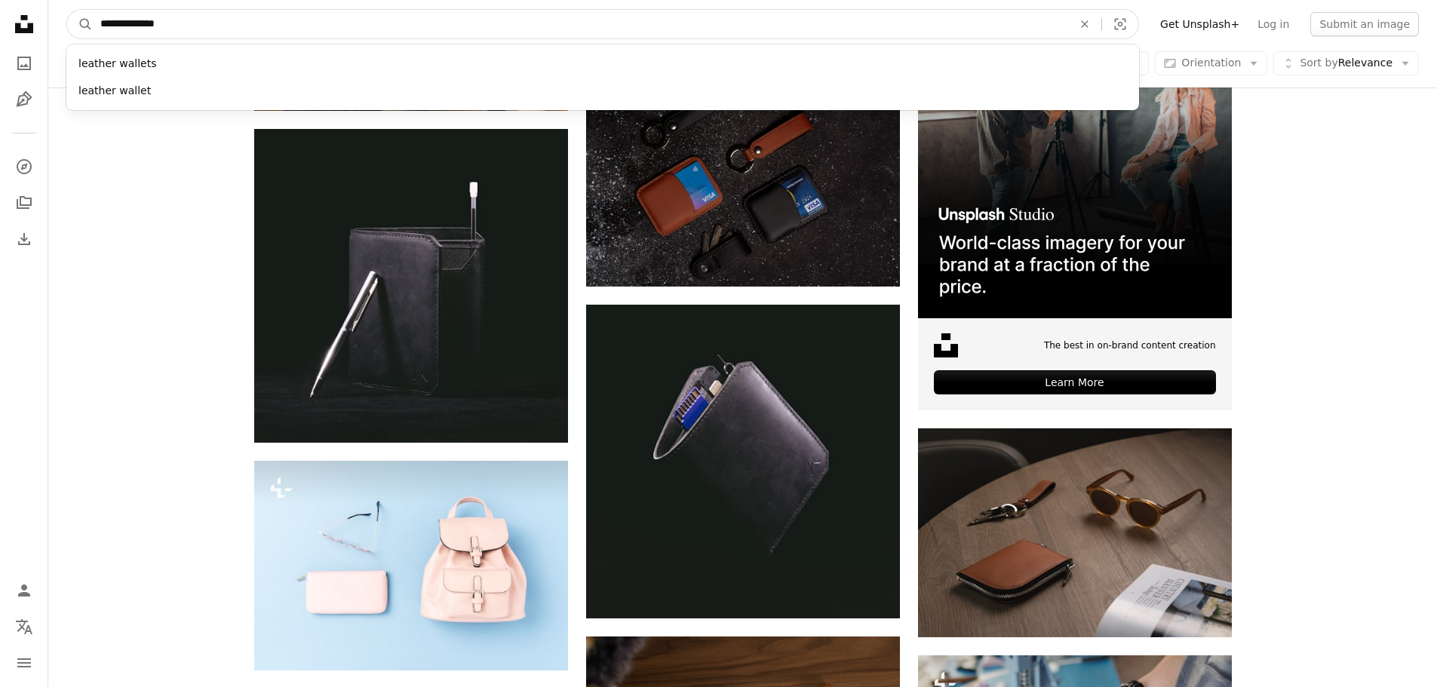
paste input "Find visuals sitewide"
type input "******"
click at [67, 10] on button "A magnifying glass" at bounding box center [80, 24] width 26 height 29
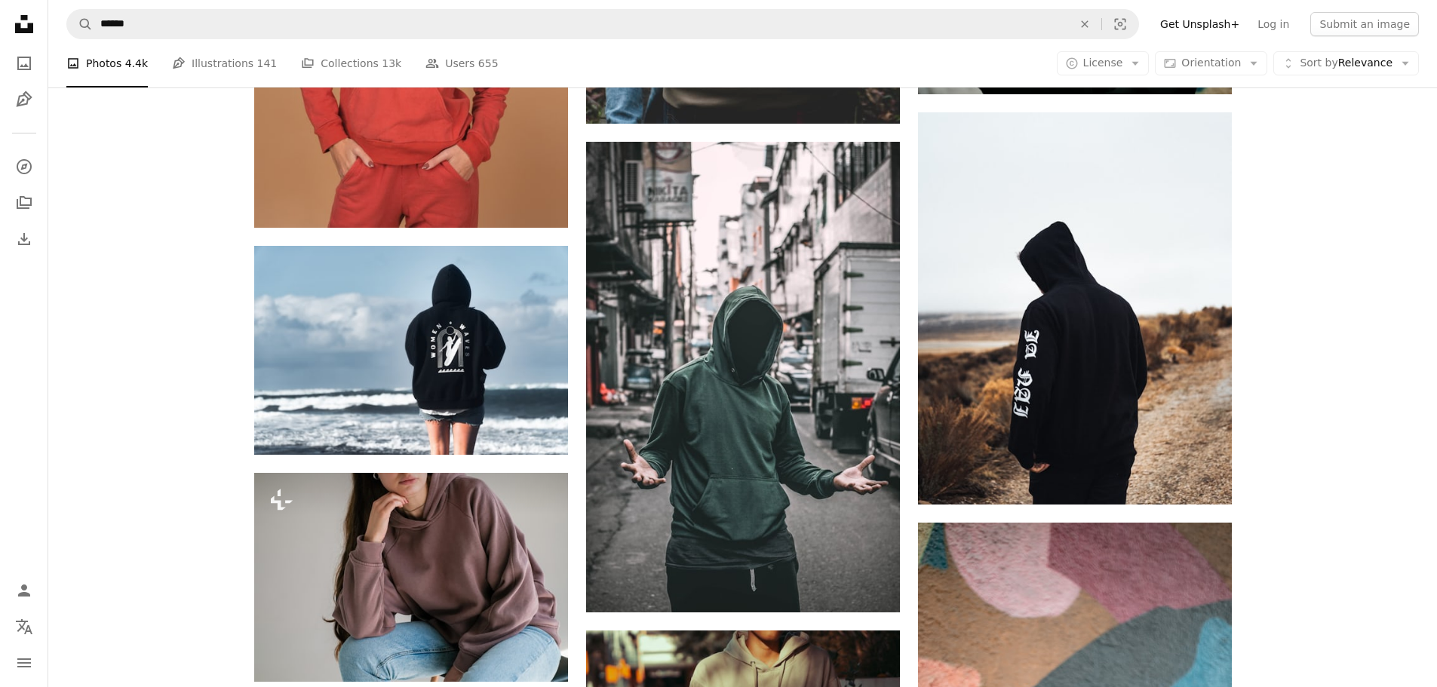
scroll to position [4929, 0]
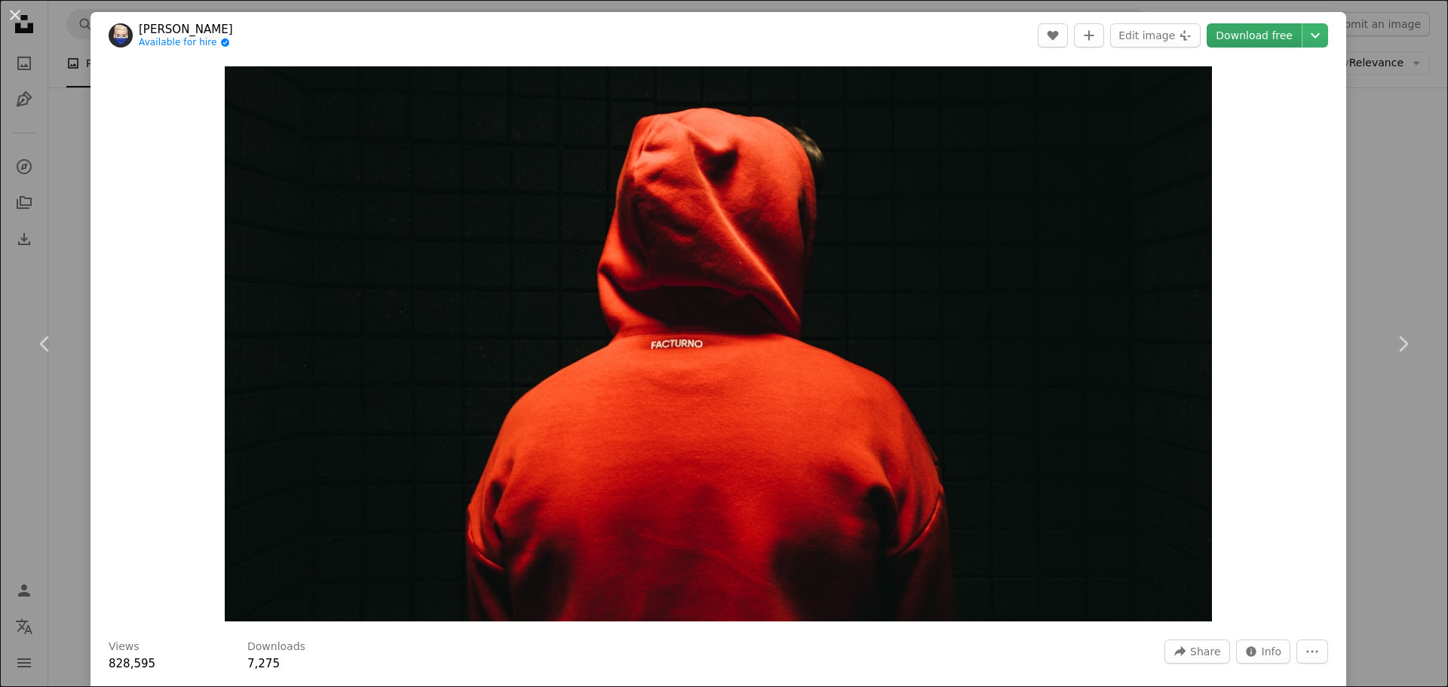
click at [1239, 37] on link "Download free" at bounding box center [1254, 35] width 95 height 24
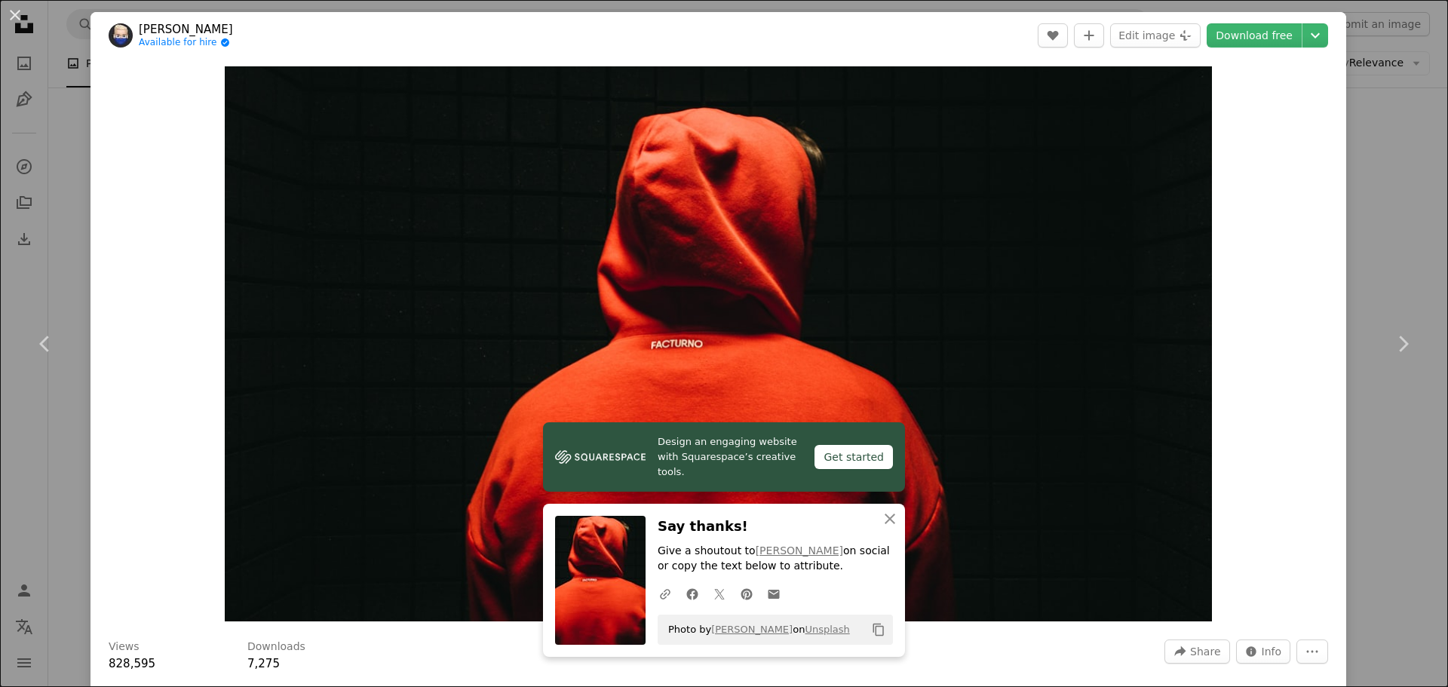
drag, startPoint x: 1337, startPoint y: 460, endPoint x: 1350, endPoint y: 459, distance: 13.6
click at [1337, 460] on div "An X shape Chevron left Chevron right [PERSON_NAME] Available for hire A checkm…" at bounding box center [724, 343] width 1448 height 687
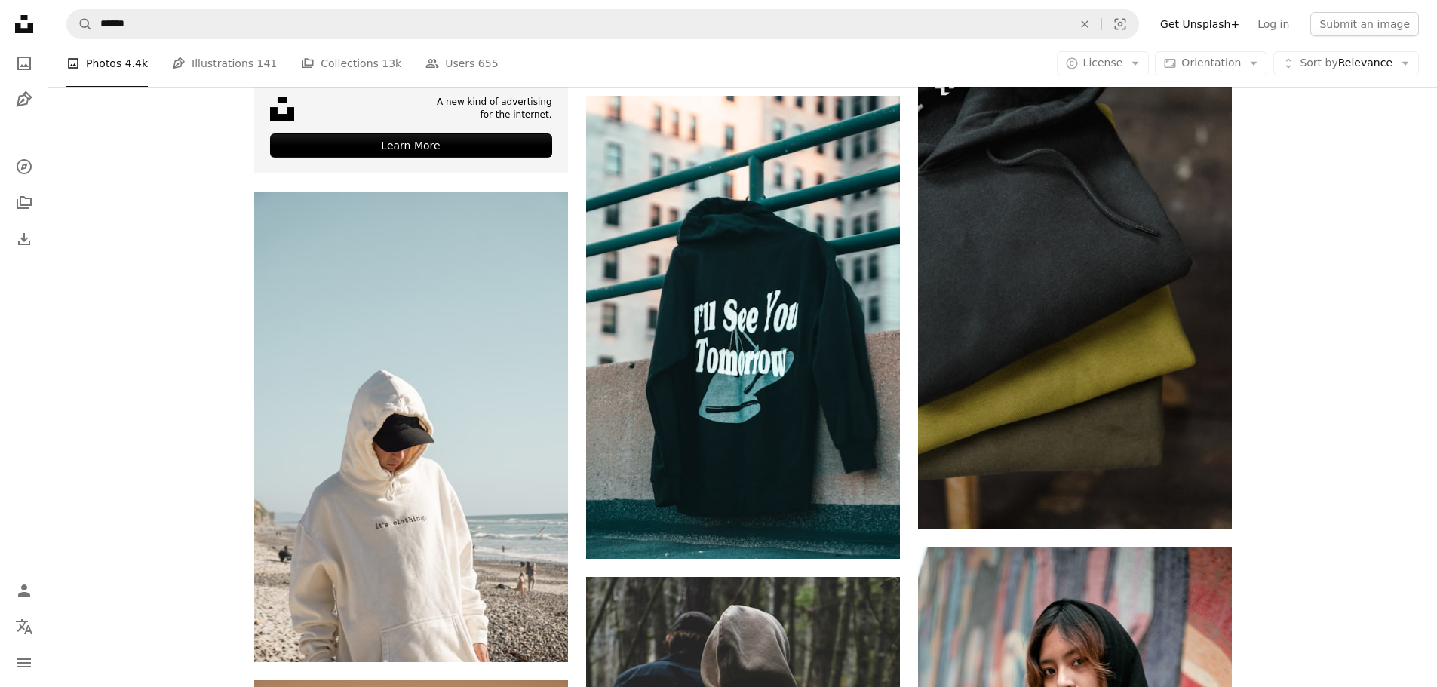
scroll to position [4224, 0]
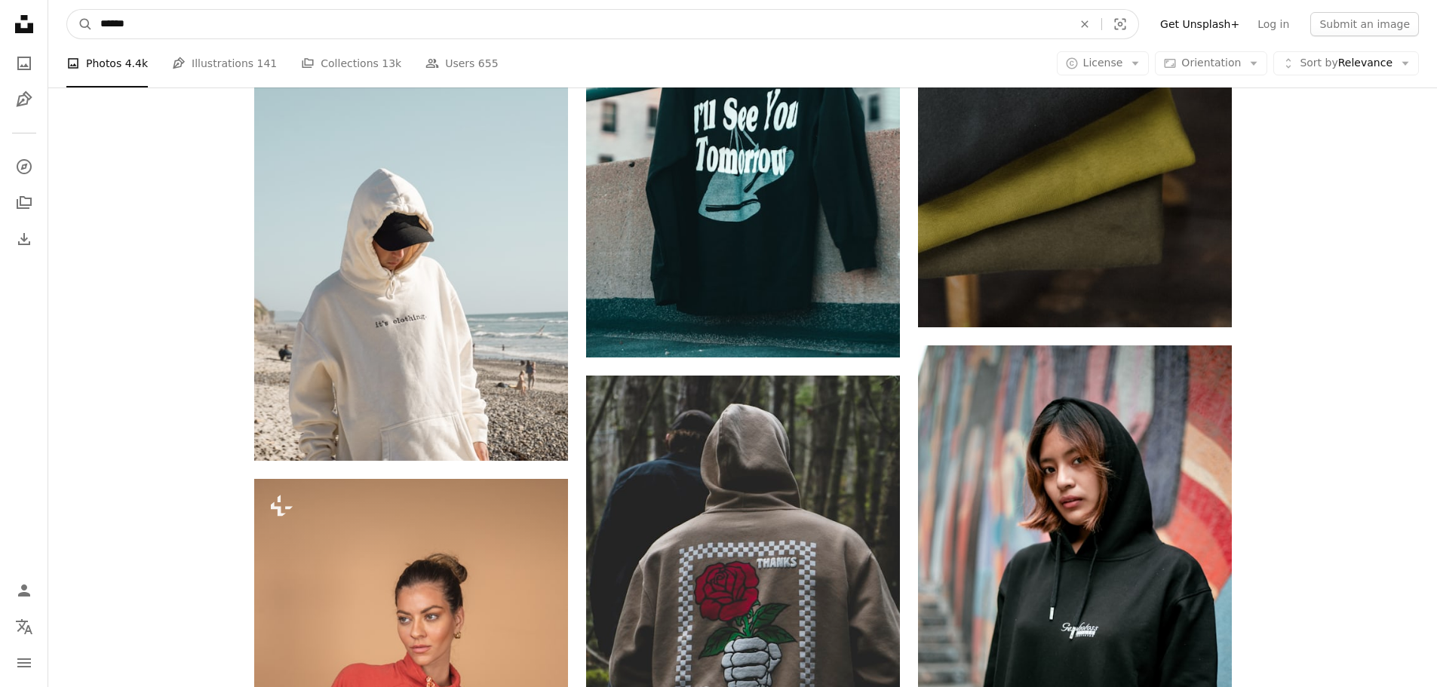
drag, startPoint x: 148, startPoint y: 25, endPoint x: 45, endPoint y: 36, distance: 104.0
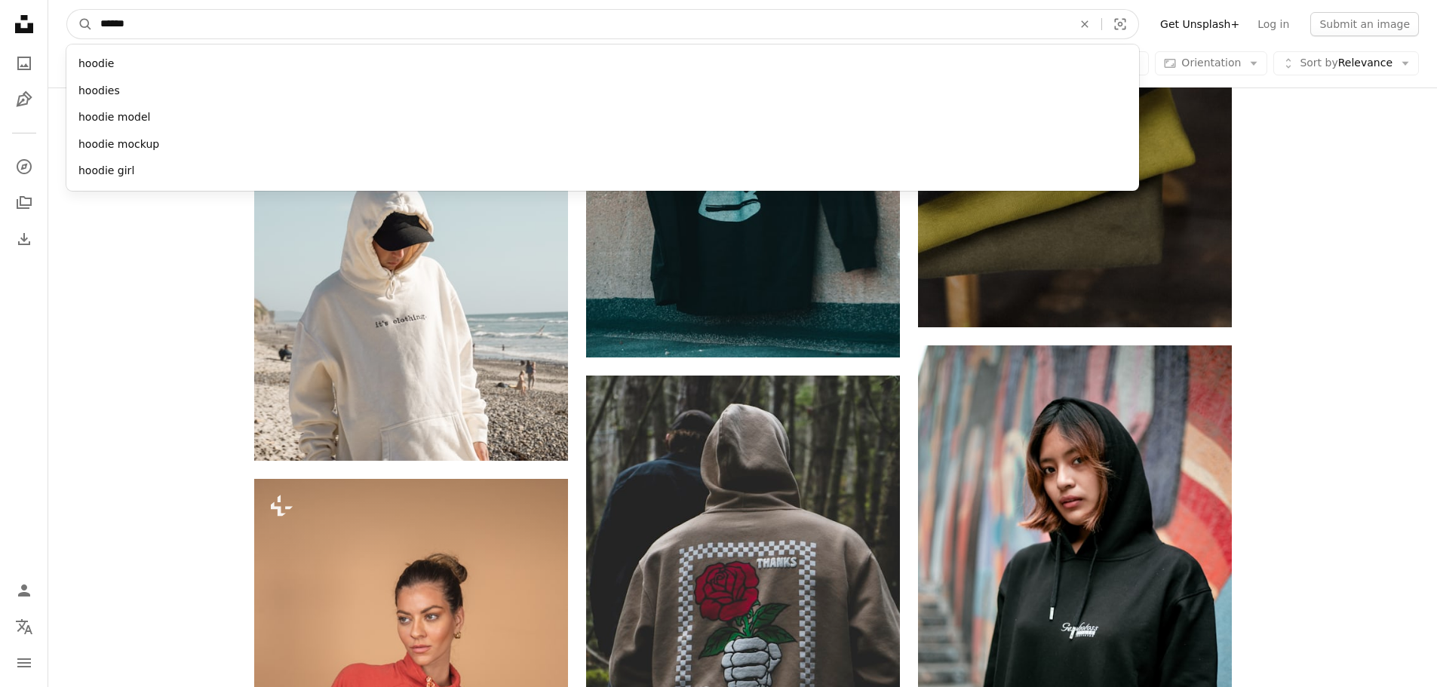
paste input "Find visuals sitewide"
type input "*****"
click at [67, 10] on button "A magnifying glass" at bounding box center [80, 24] width 26 height 29
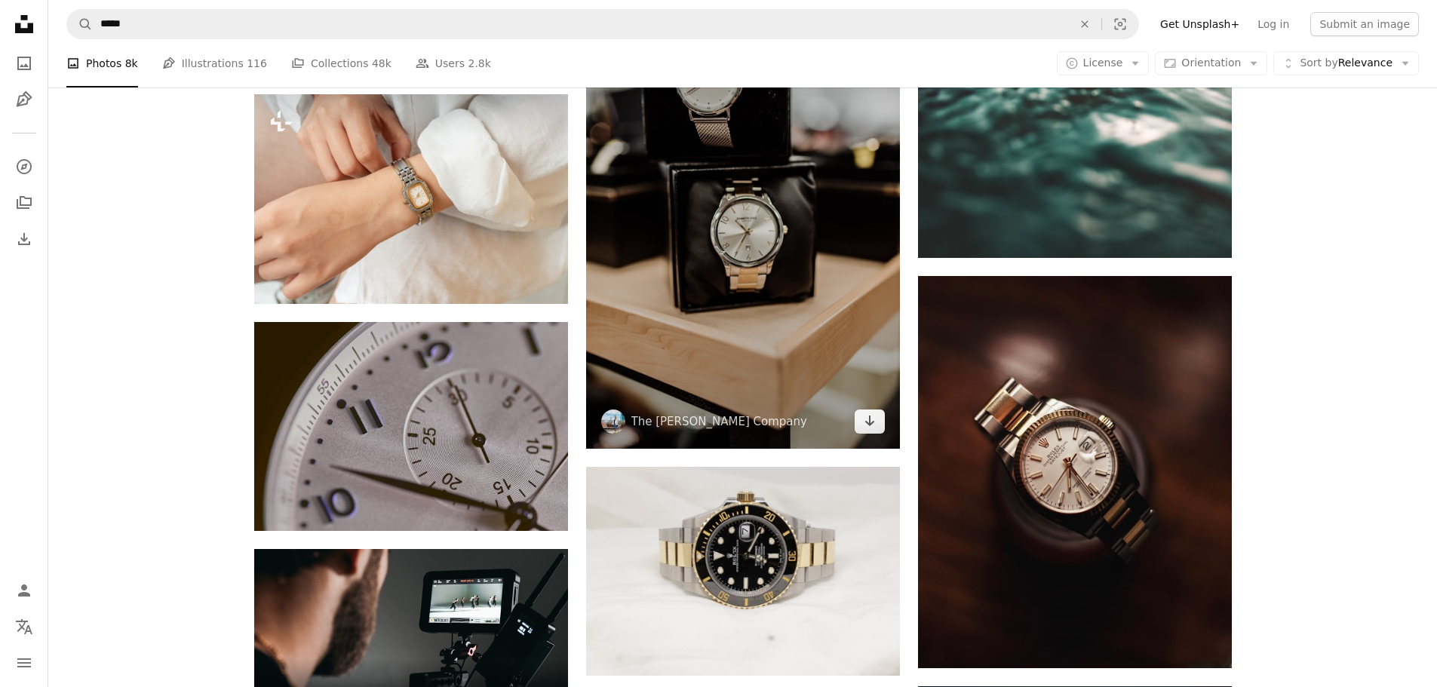
scroll to position [2716, 0]
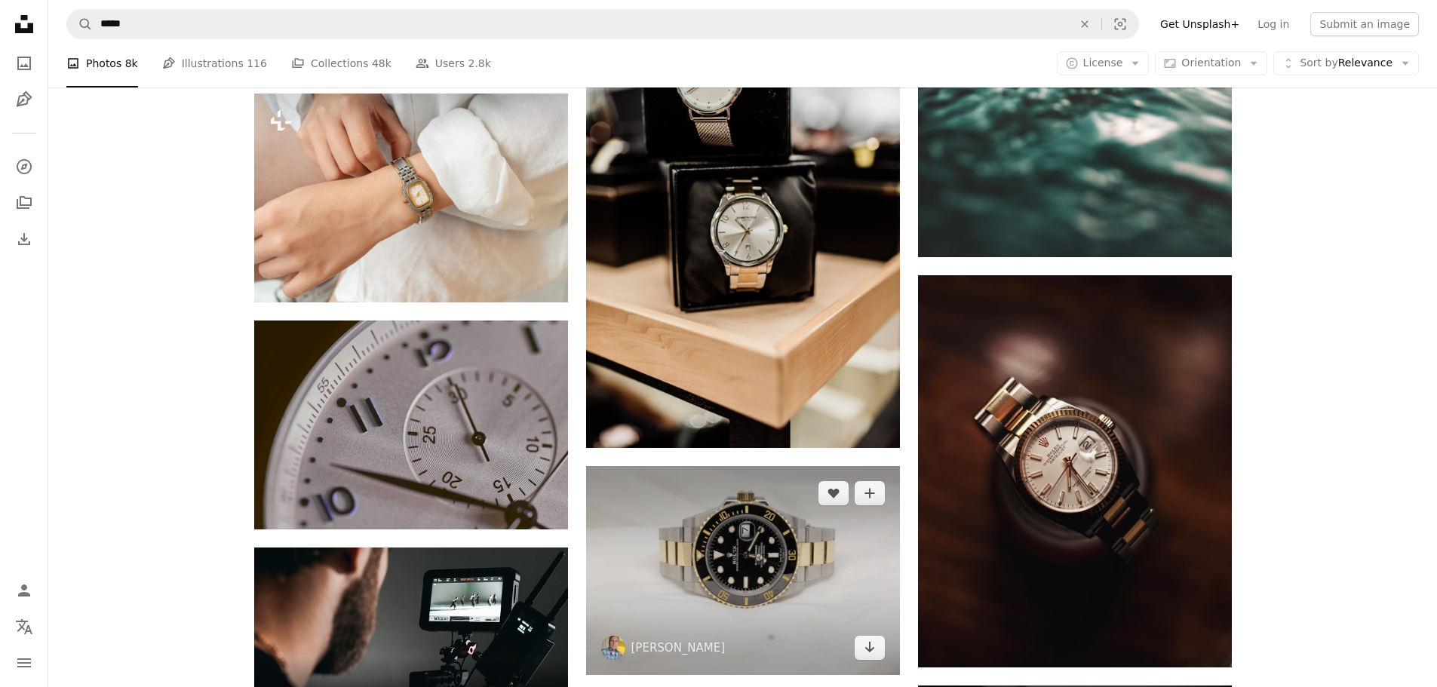
click at [743, 466] on img at bounding box center [743, 570] width 314 height 209
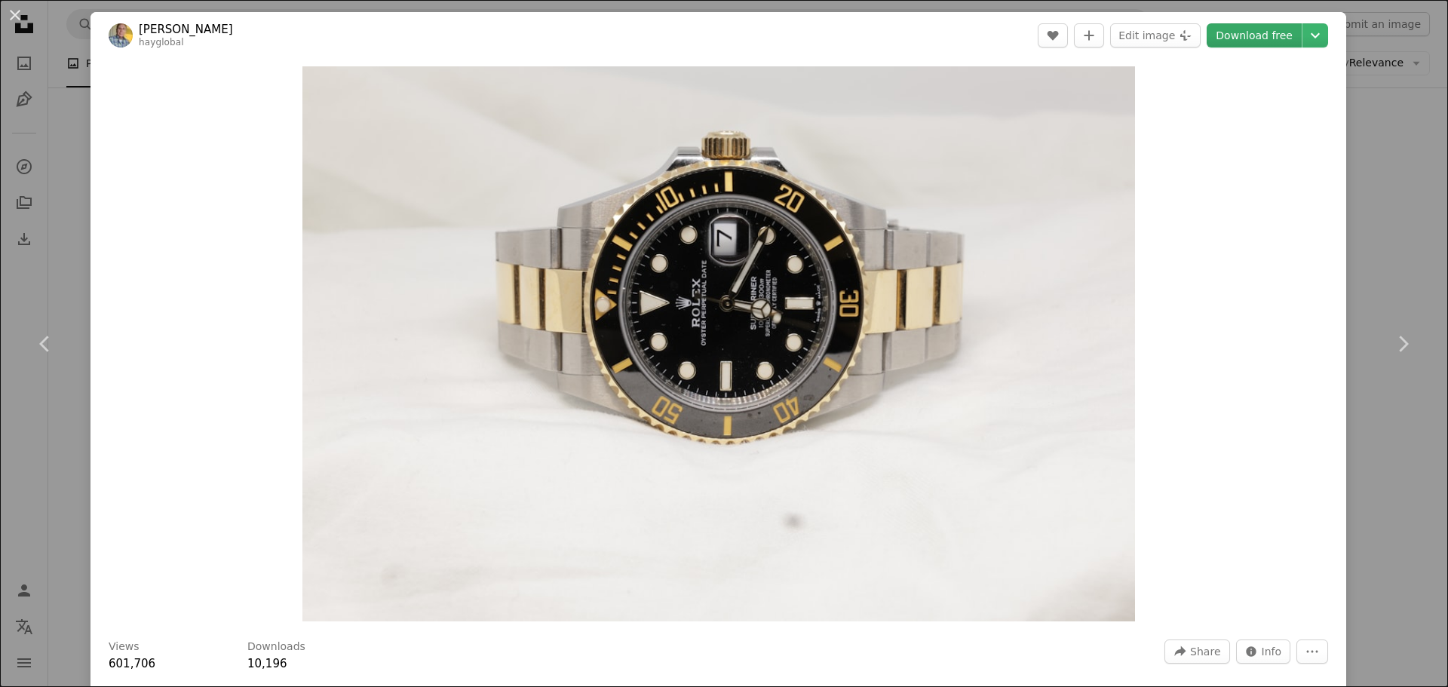
click at [1259, 43] on link "Download free" at bounding box center [1254, 35] width 95 height 24
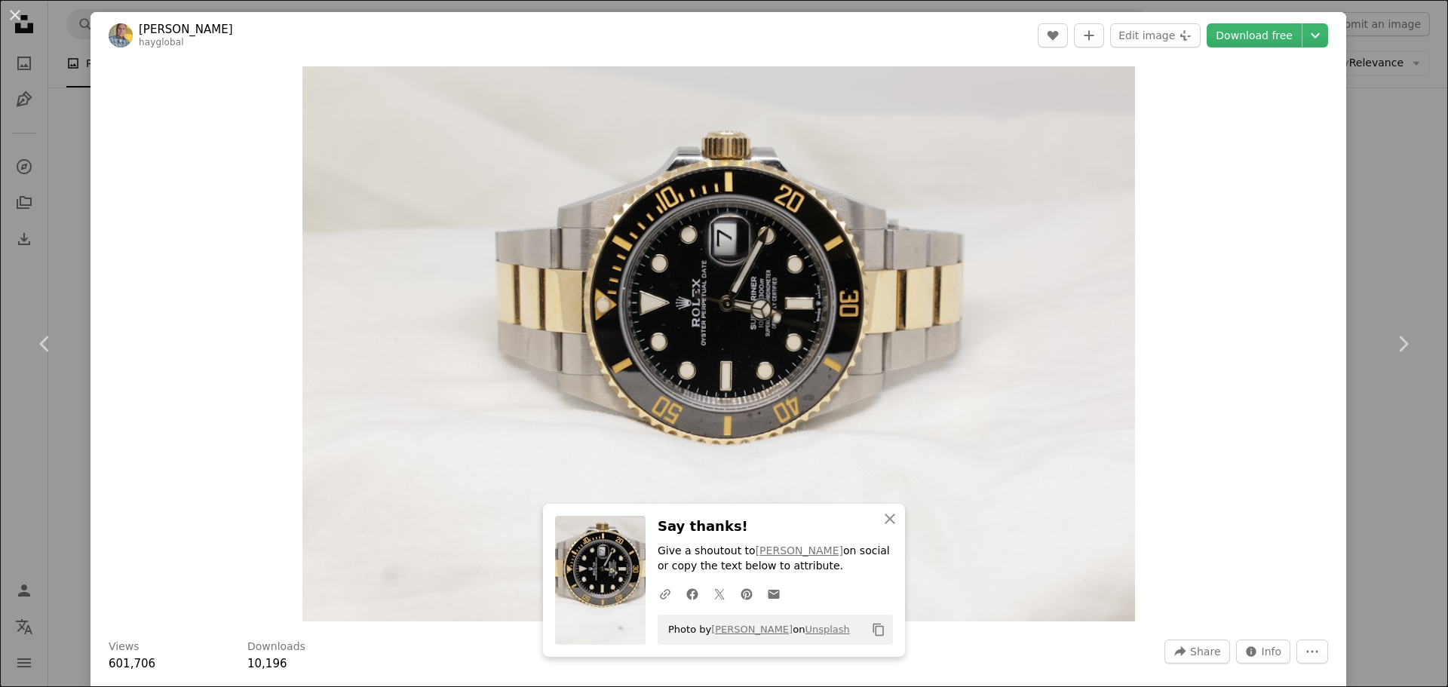
drag, startPoint x: 1390, startPoint y: 251, endPoint x: 928, endPoint y: 3, distance: 524.2
click at [1390, 251] on div "An X shape Chevron left Chevron right [PERSON_NAME] hayglobal A heart A plus si…" at bounding box center [724, 343] width 1448 height 687
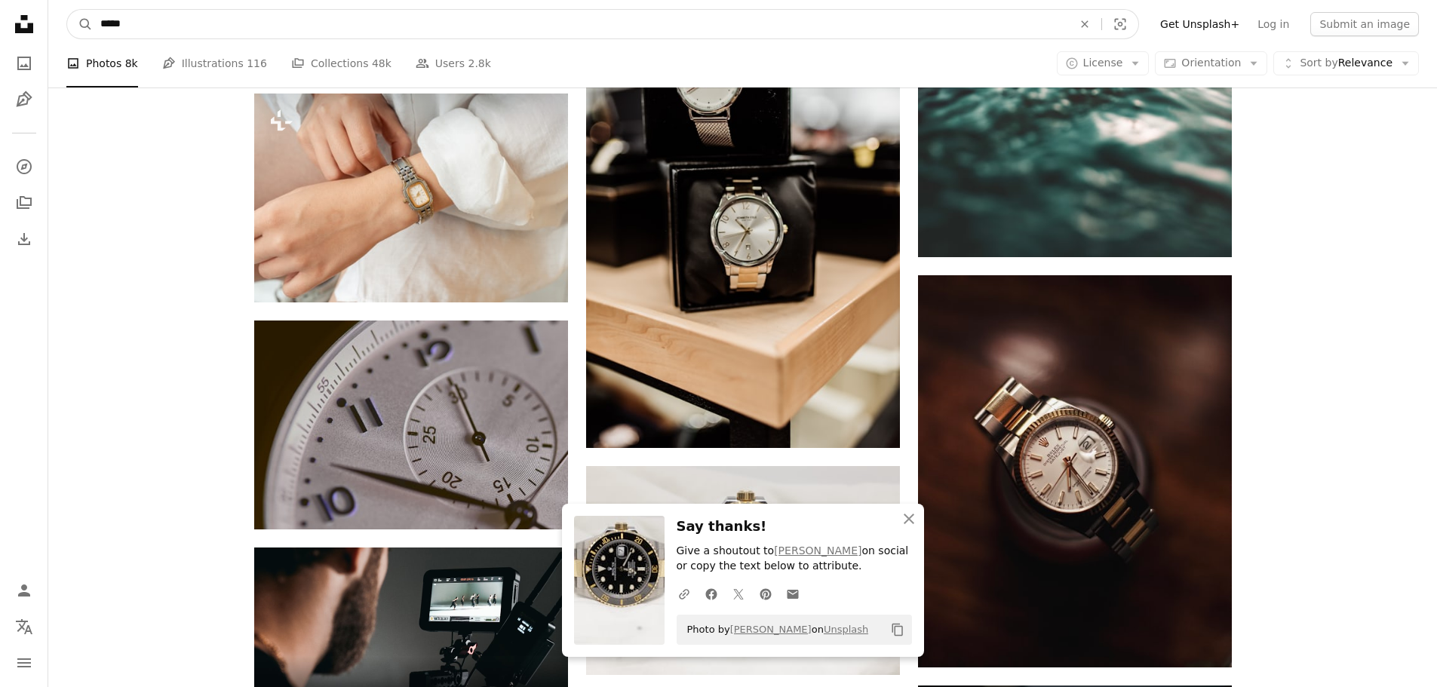
drag, startPoint x: 97, startPoint y: 34, endPoint x: 14, endPoint y: 35, distance: 83.0
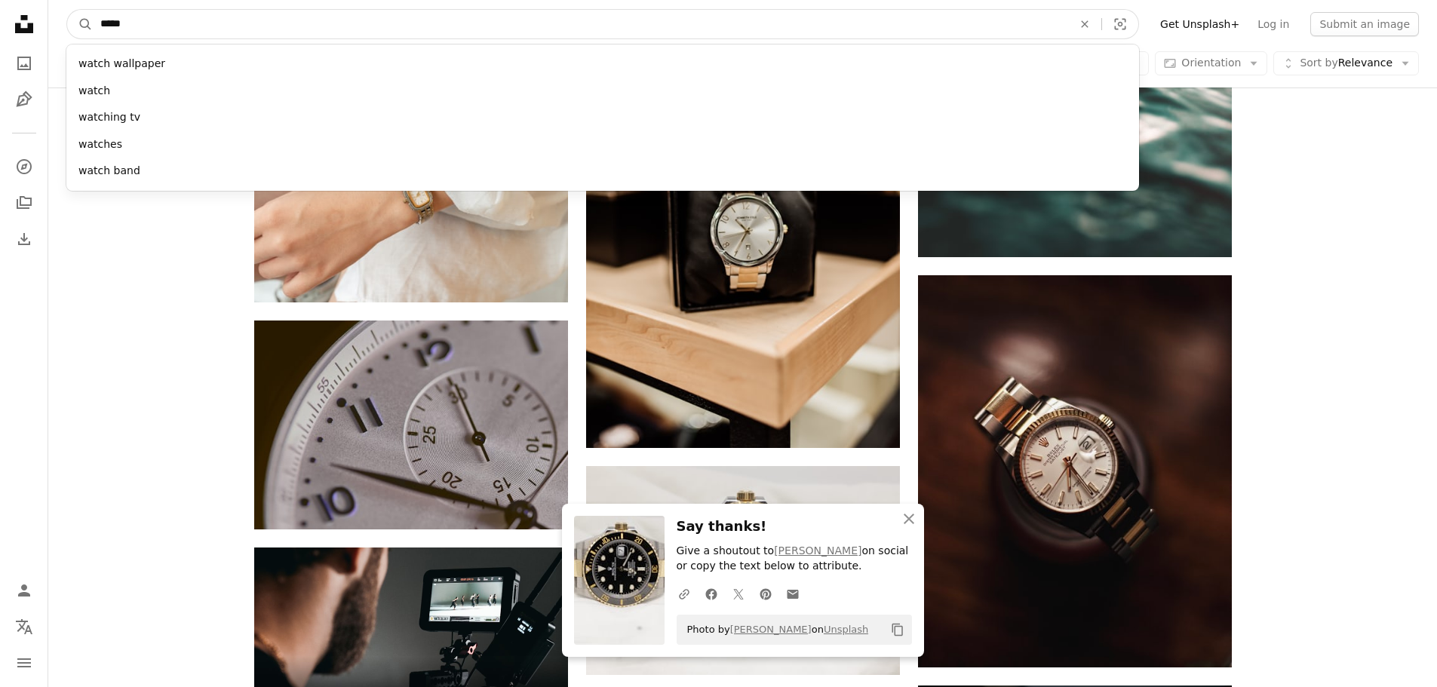
paste input "*****"
type input "**********"
click at [67, 10] on button "A magnifying glass" at bounding box center [80, 24] width 26 height 29
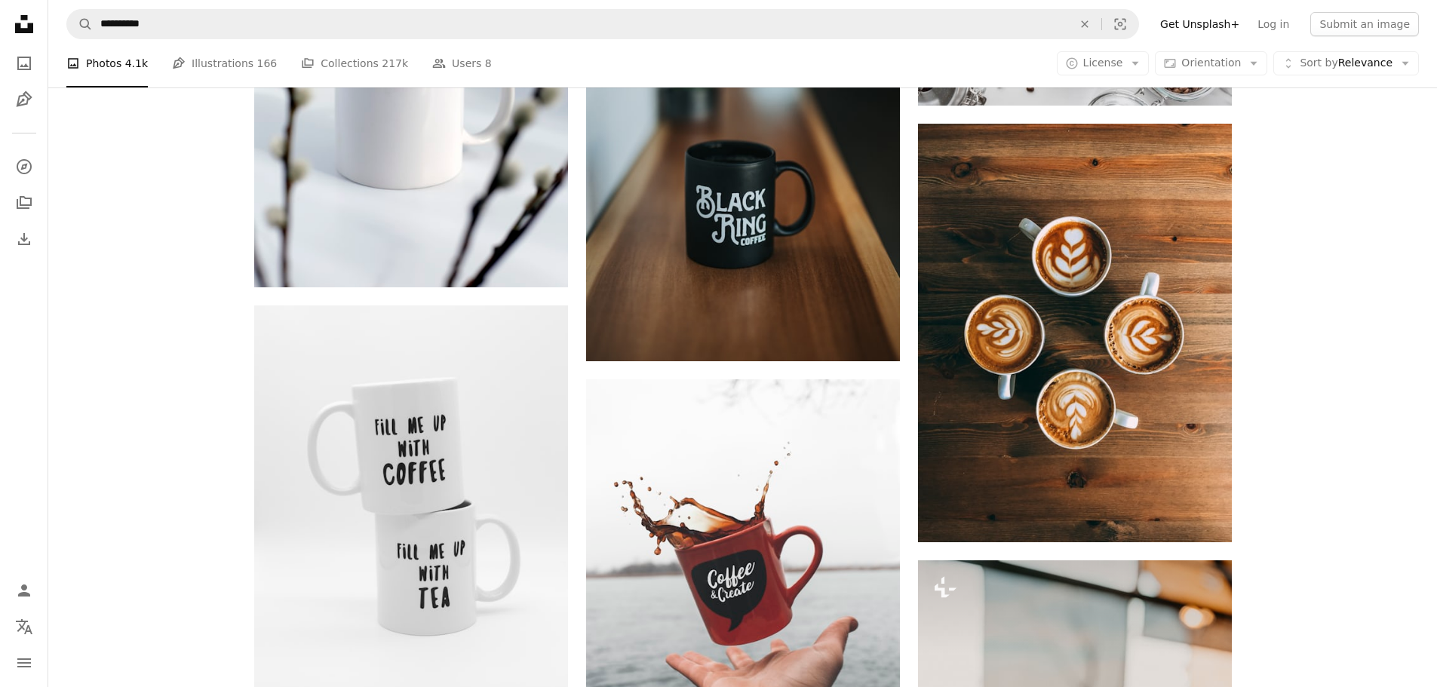
scroll to position [1810, 0]
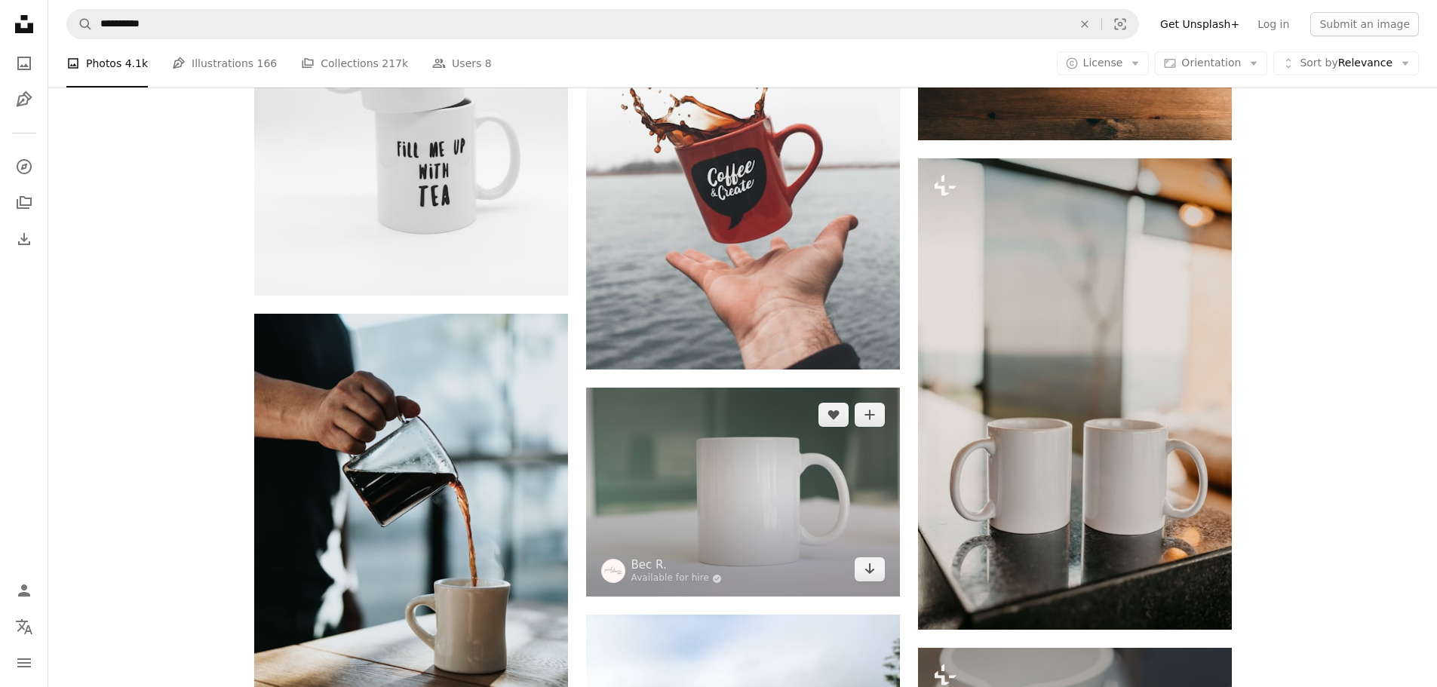
click at [727, 388] on img at bounding box center [743, 492] width 314 height 209
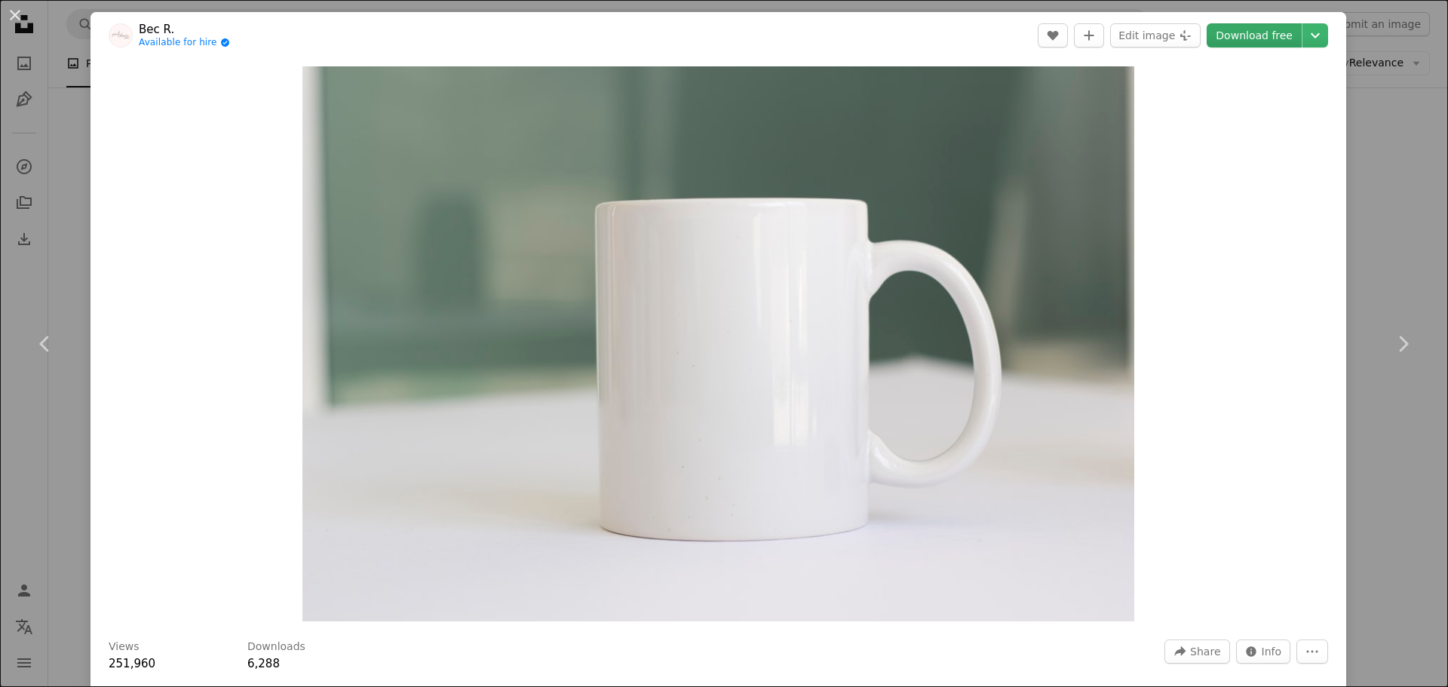
click at [1234, 31] on link "Download free" at bounding box center [1254, 35] width 95 height 24
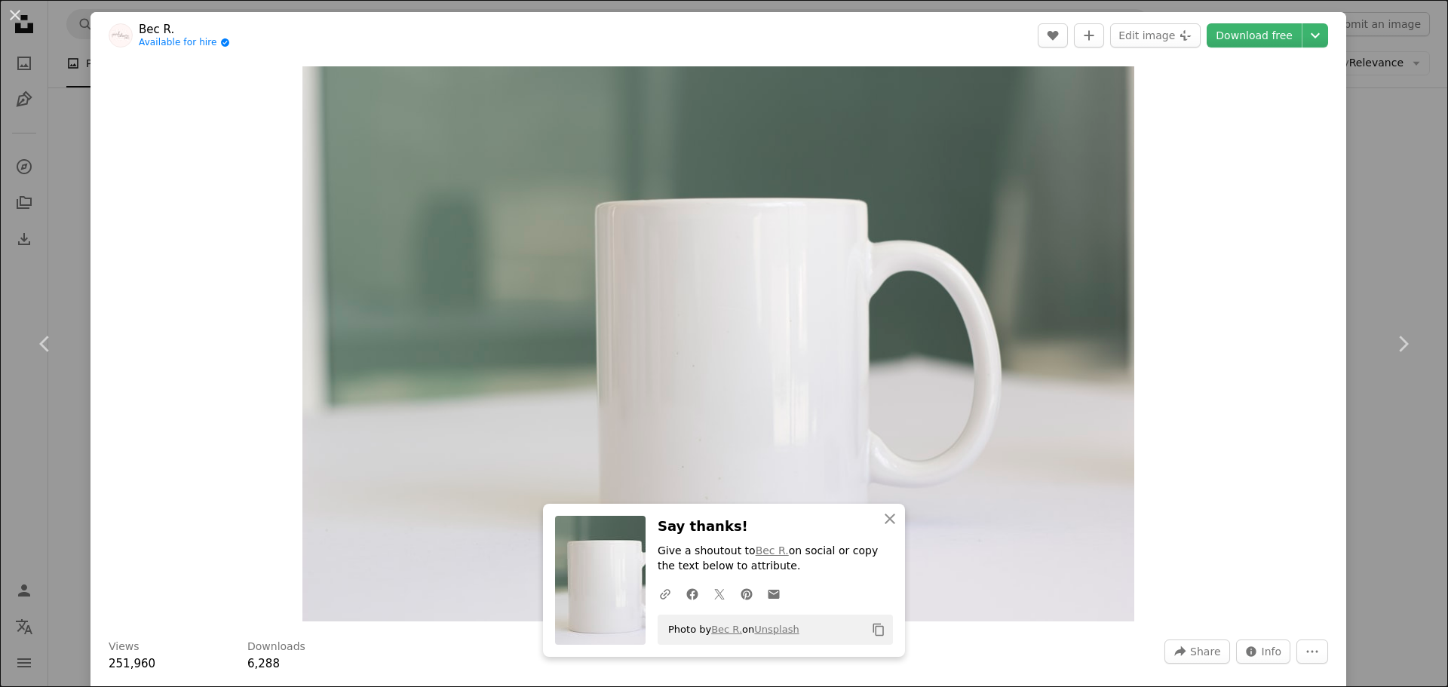
click at [1384, 147] on div "An X shape Chevron left Chevron right Bec R. Available for hire A checkmark ins…" at bounding box center [724, 343] width 1448 height 687
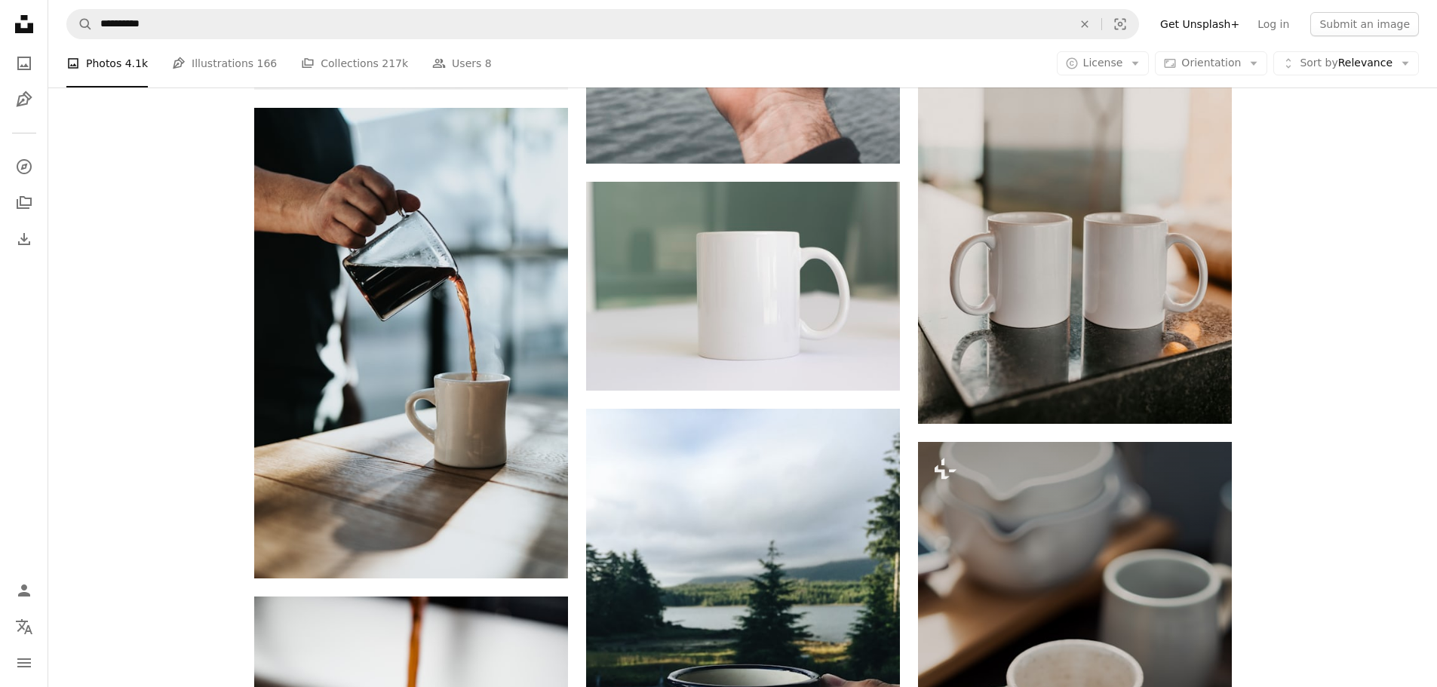
scroll to position [2012, 0]
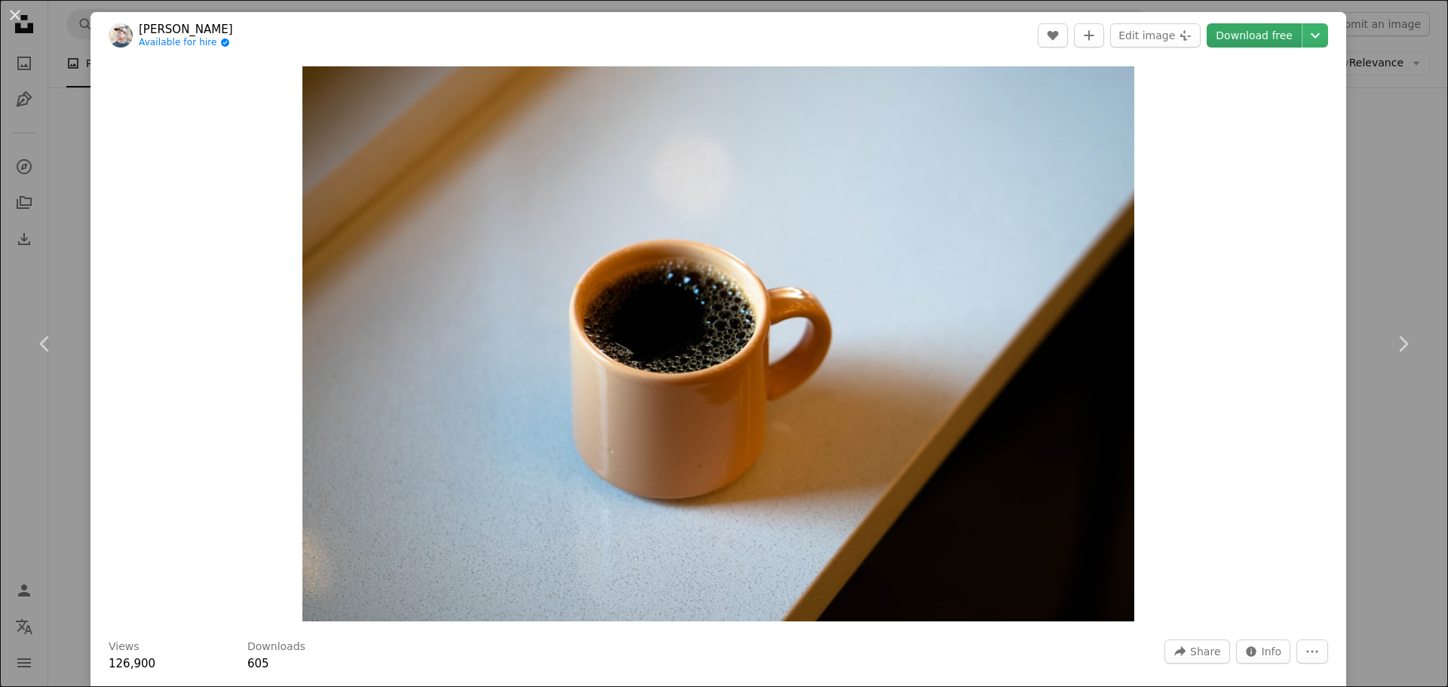
click at [1232, 39] on link "Download free" at bounding box center [1254, 35] width 95 height 24
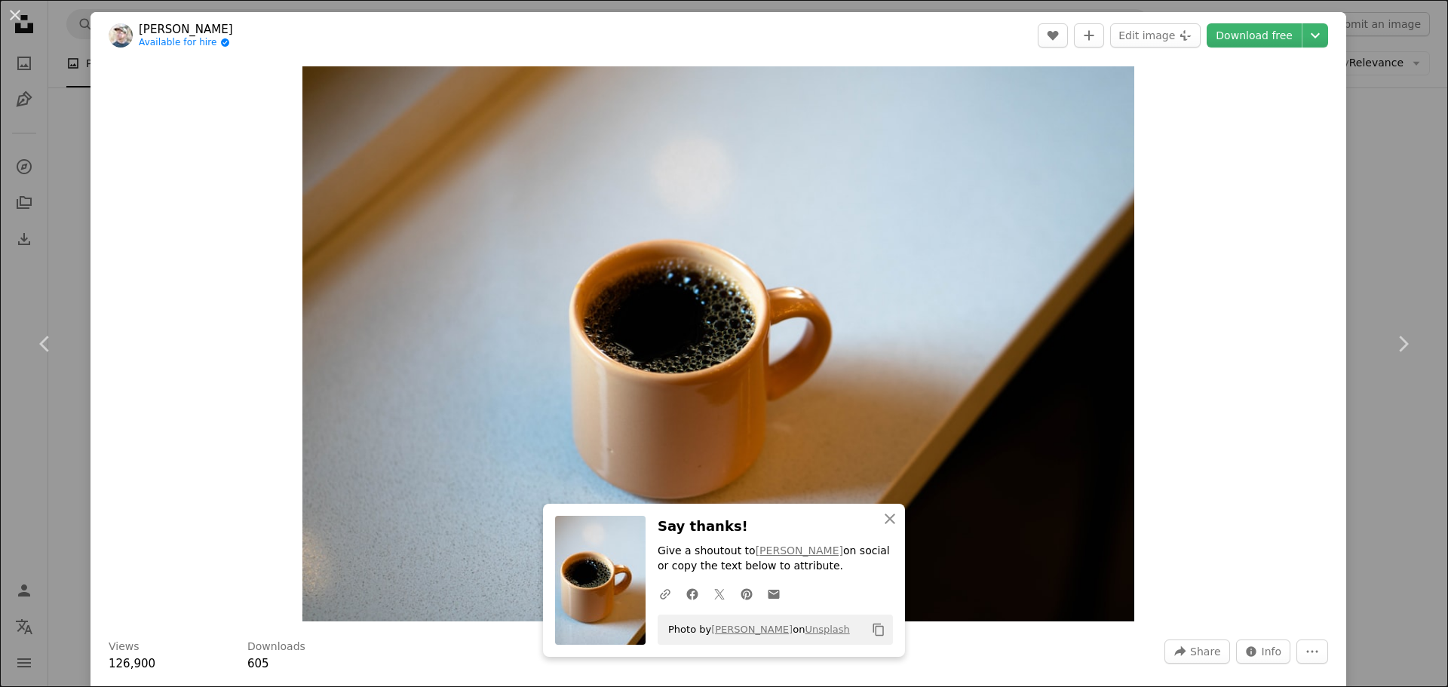
click at [1385, 466] on div "An X shape Chevron left Chevron right [PERSON_NAME] Available for hire A checkm…" at bounding box center [724, 343] width 1448 height 687
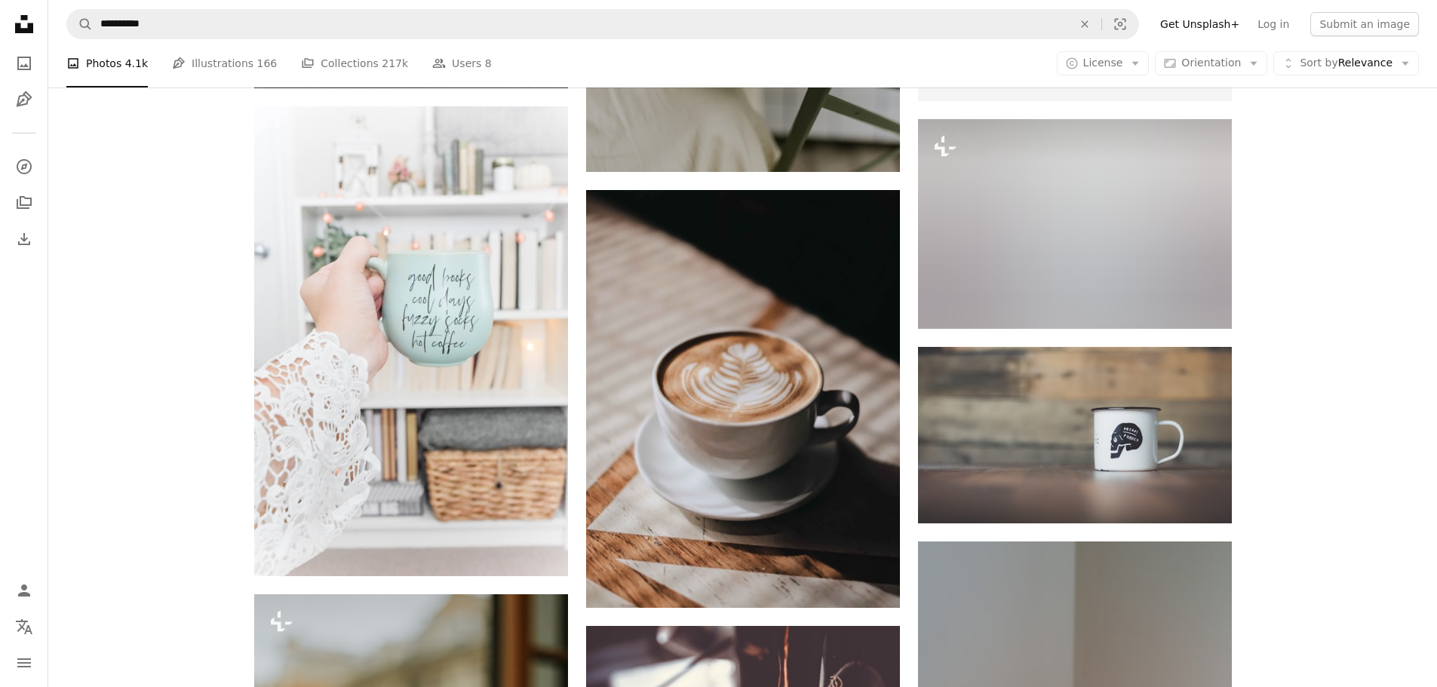
scroll to position [6186, 0]
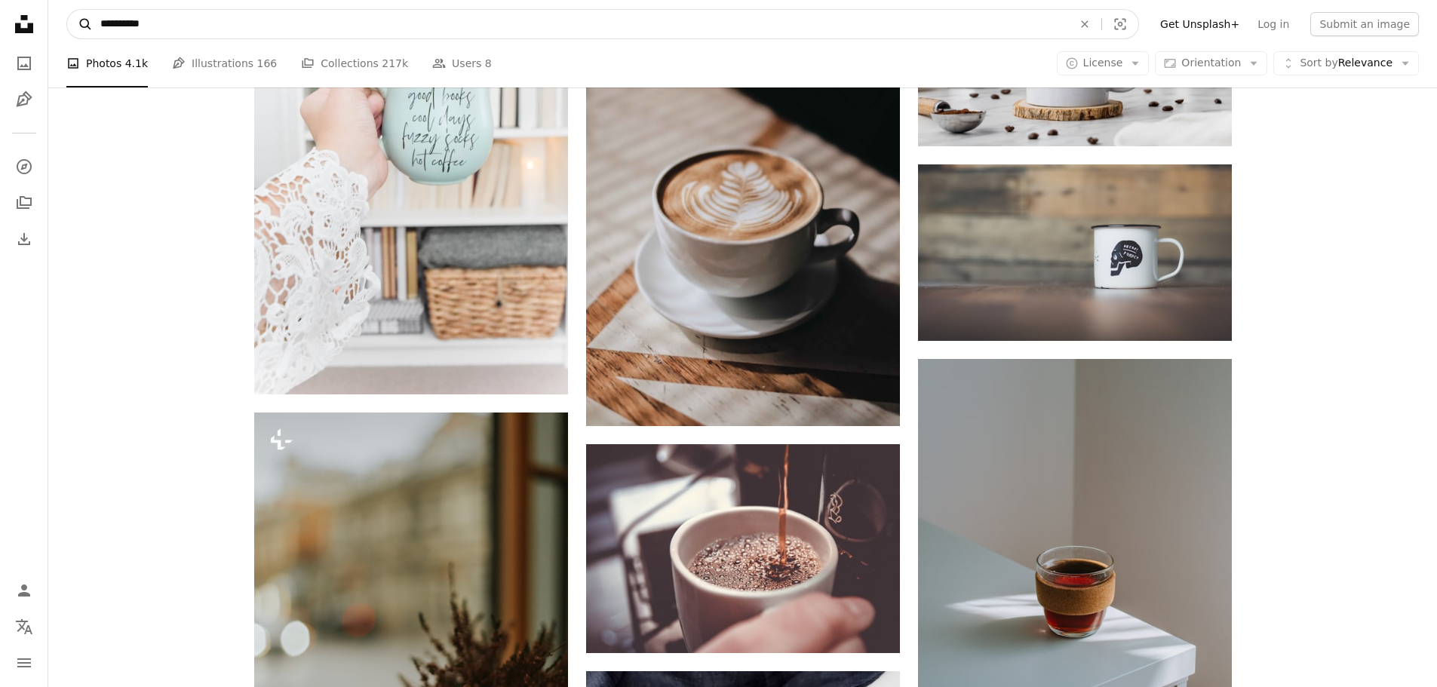
drag, startPoint x: 190, startPoint y: 29, endPoint x: 90, endPoint y: 32, distance: 100.4
click at [90, 32] on form "**********" at bounding box center [602, 24] width 1073 height 30
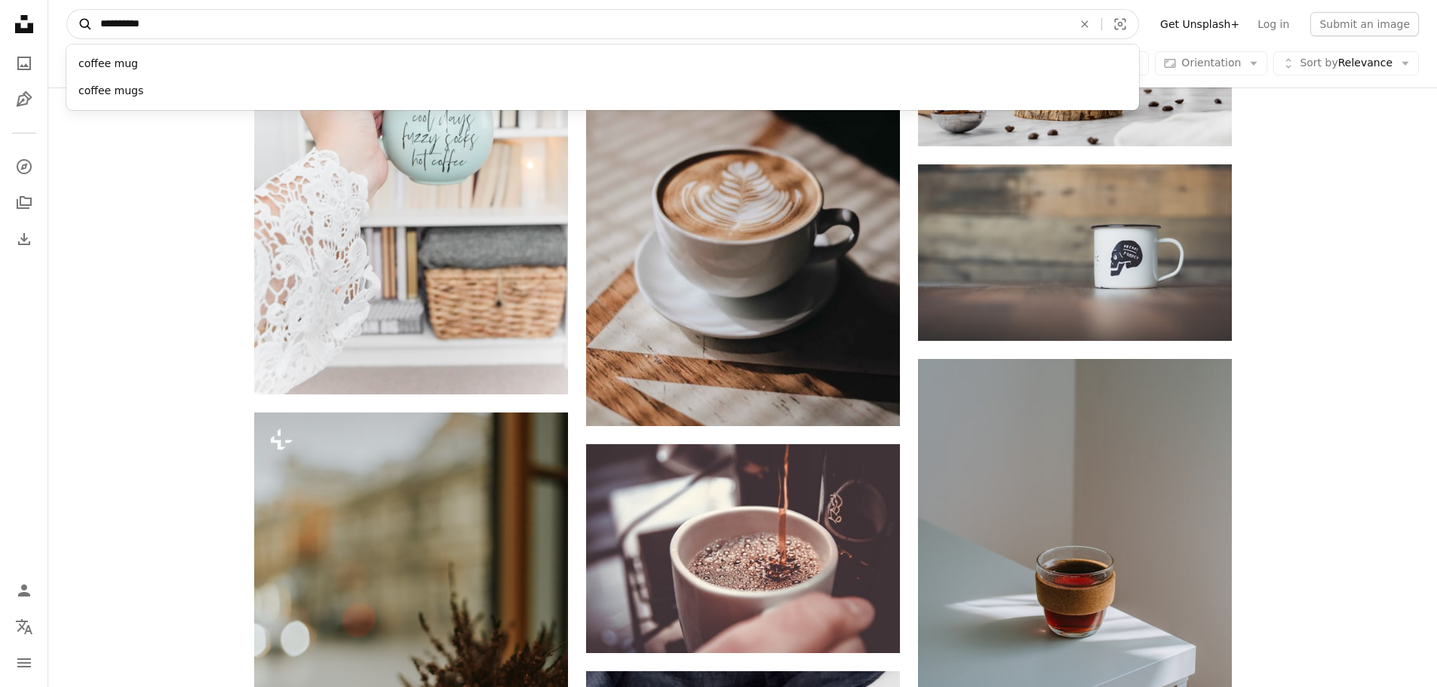
paste input "Find visuals sitewide"
type input "*********"
click at [67, 10] on button "A magnifying glass" at bounding box center [80, 24] width 26 height 29
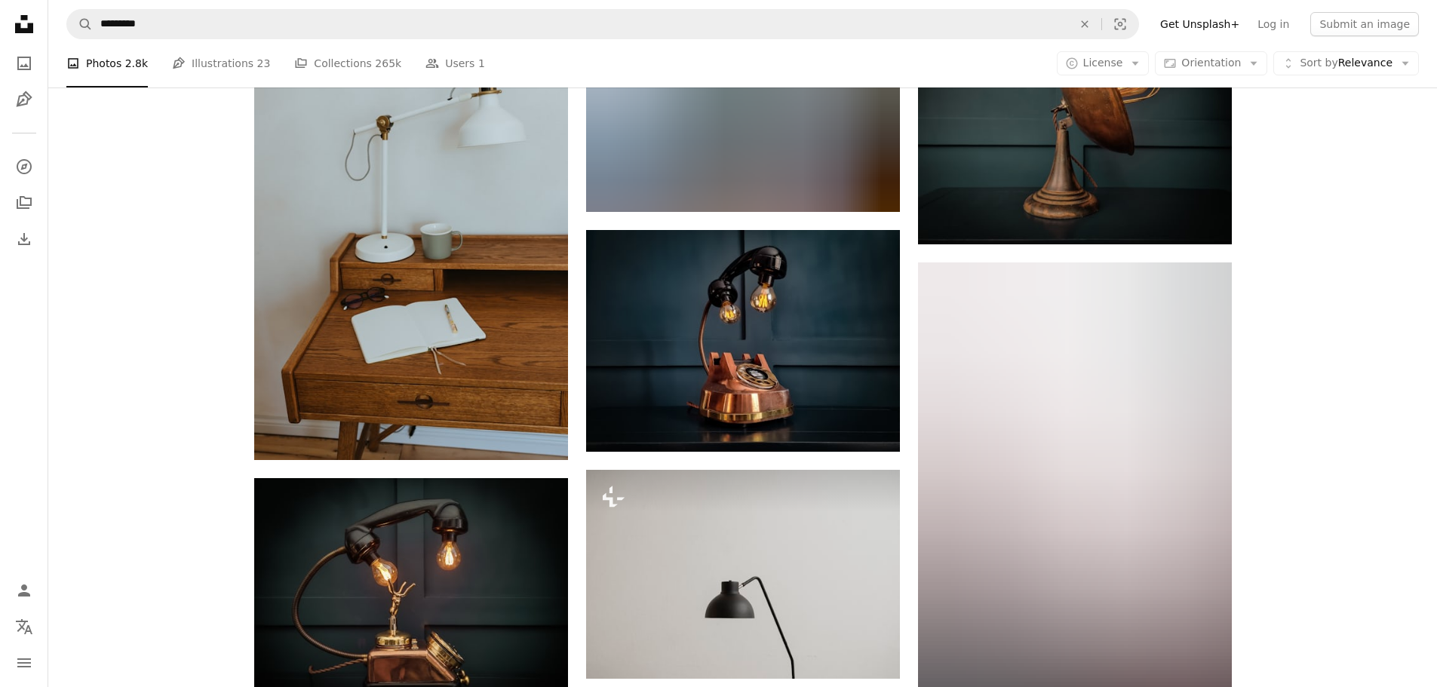
scroll to position [4878, 0]
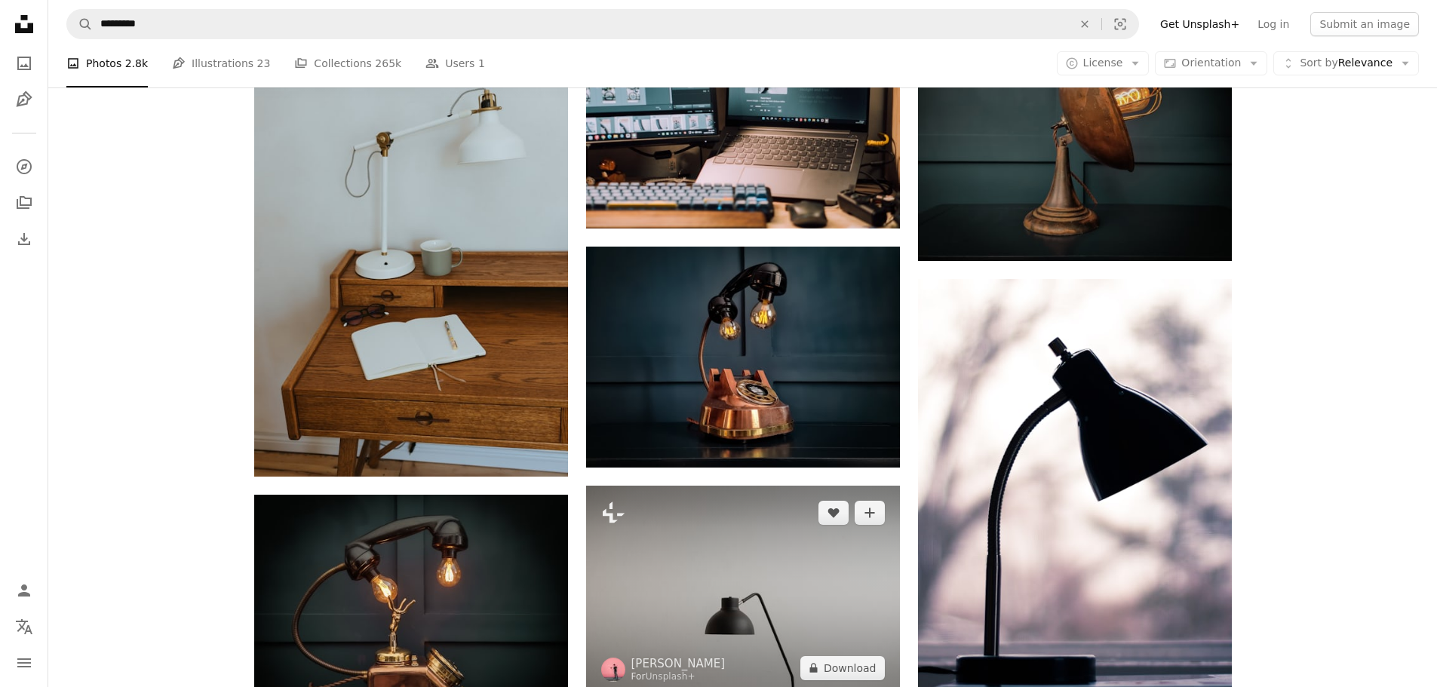
click at [704, 486] on img at bounding box center [743, 590] width 314 height 209
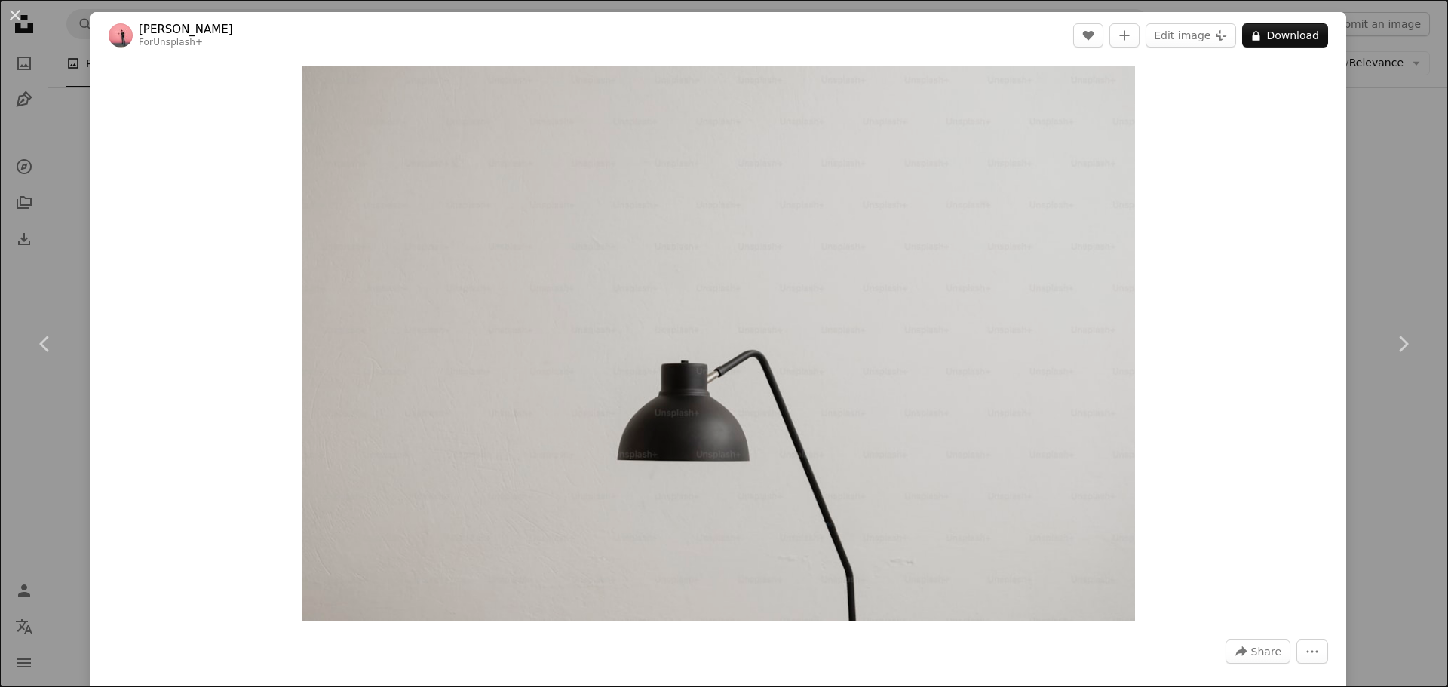
click at [1379, 166] on div "An X shape Chevron left Chevron right [PERSON_NAME] For Unsplash+ A heart A plu…" at bounding box center [724, 343] width 1448 height 687
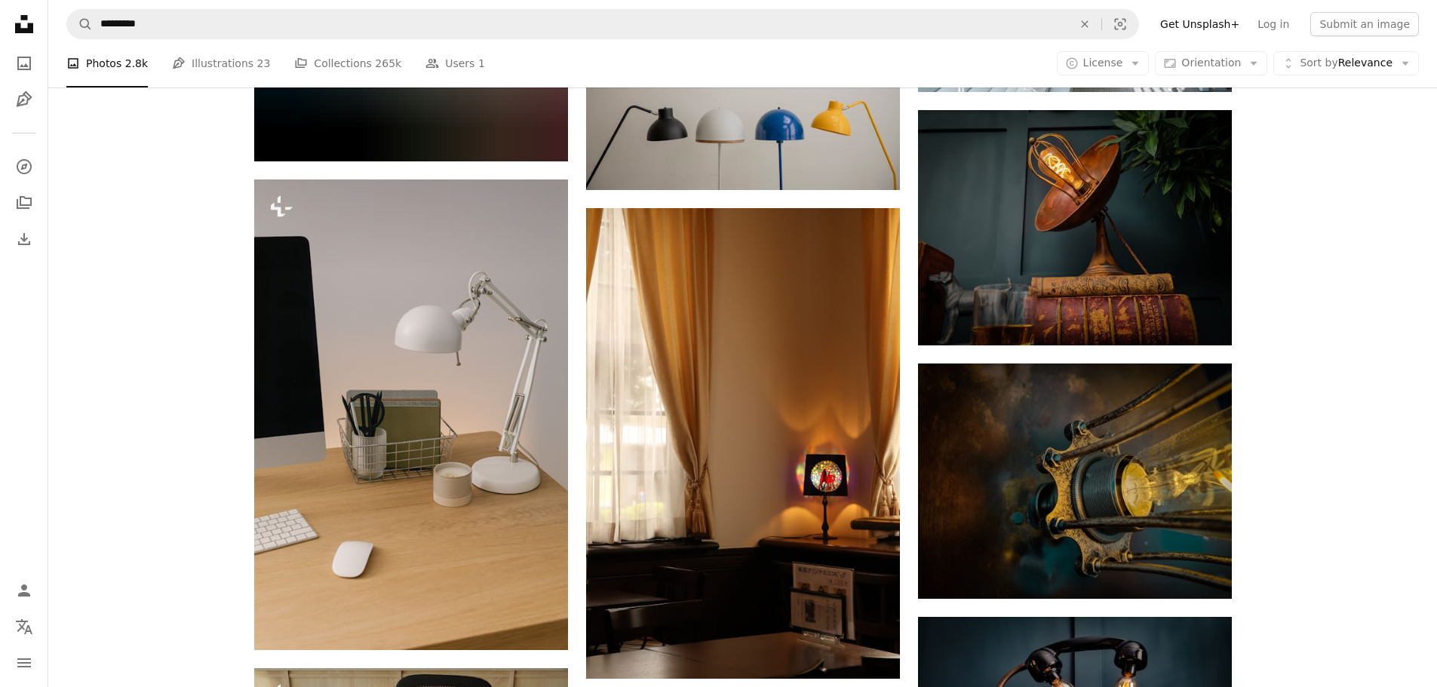
scroll to position [7342, 0]
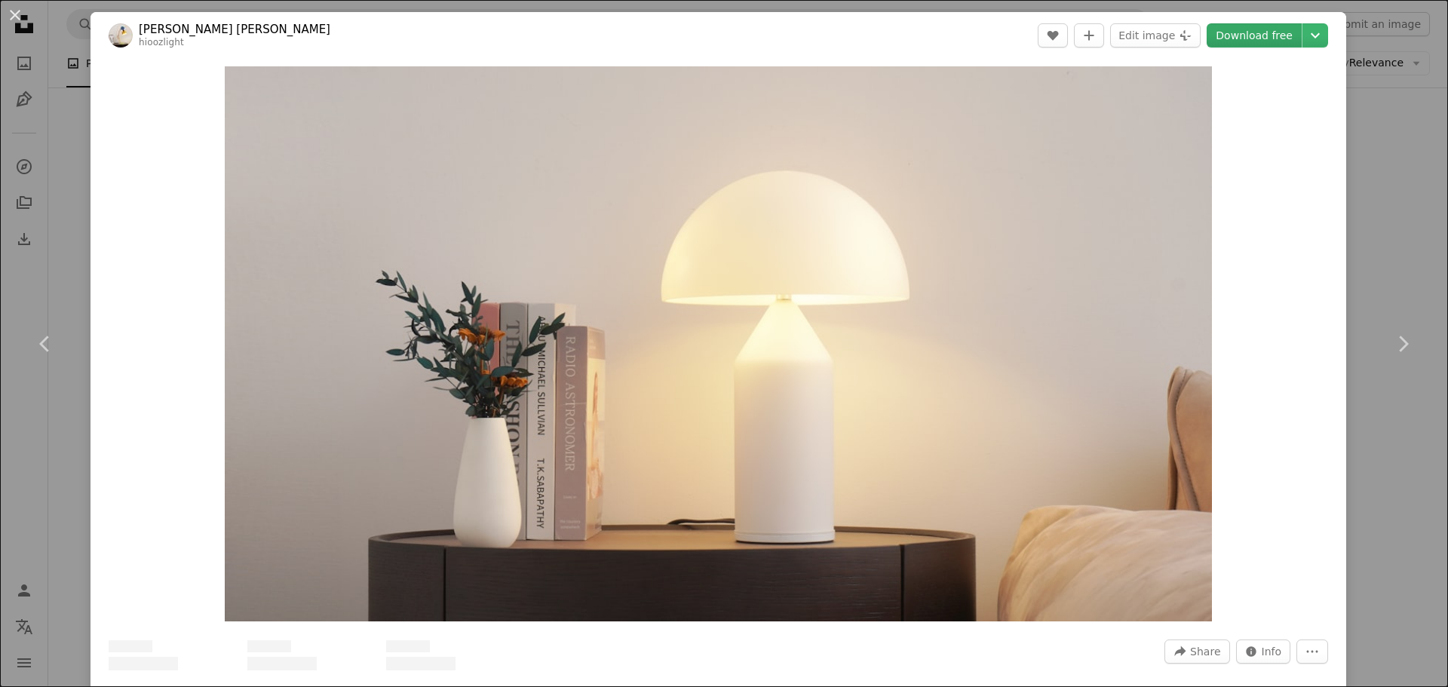
click at [1230, 40] on link "Download free" at bounding box center [1254, 35] width 95 height 24
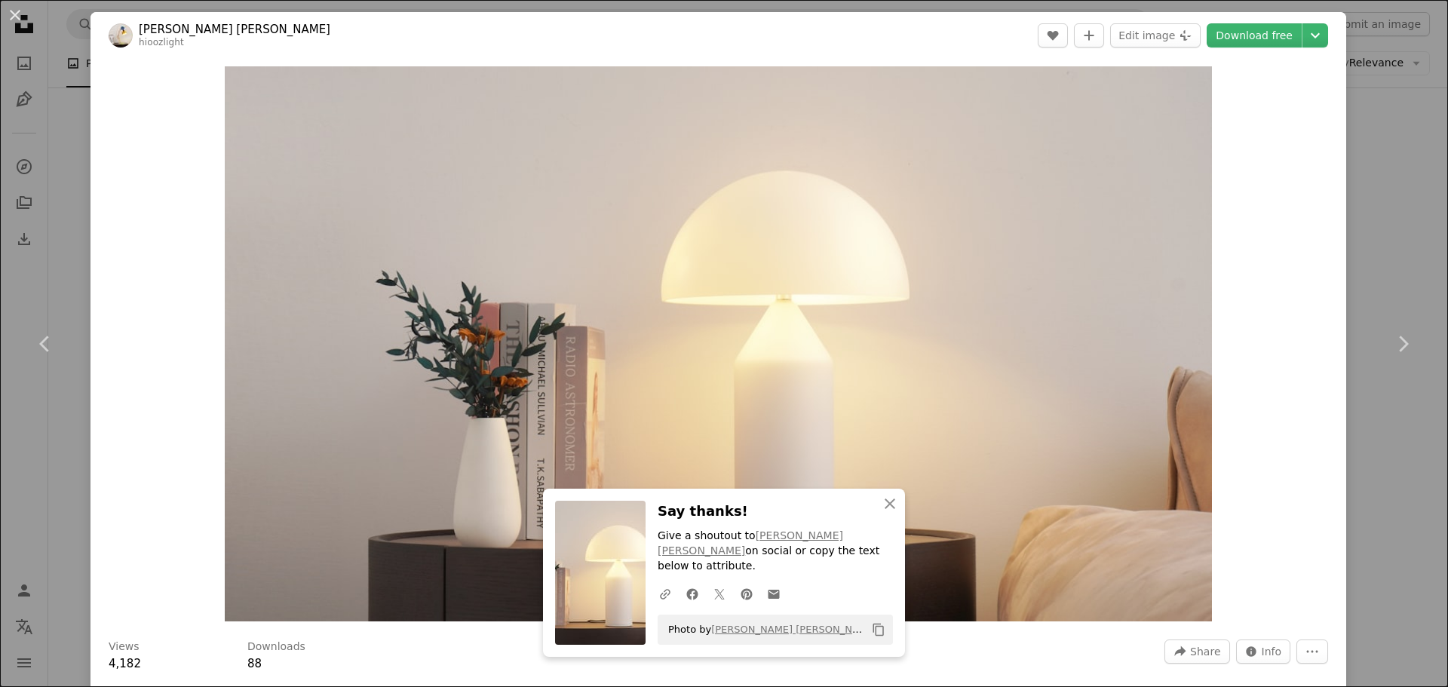
click at [1407, 145] on div "An X shape Chevron left Chevron right [PERSON_NAME] [PERSON_NAME] hioozlight A …" at bounding box center [724, 343] width 1448 height 687
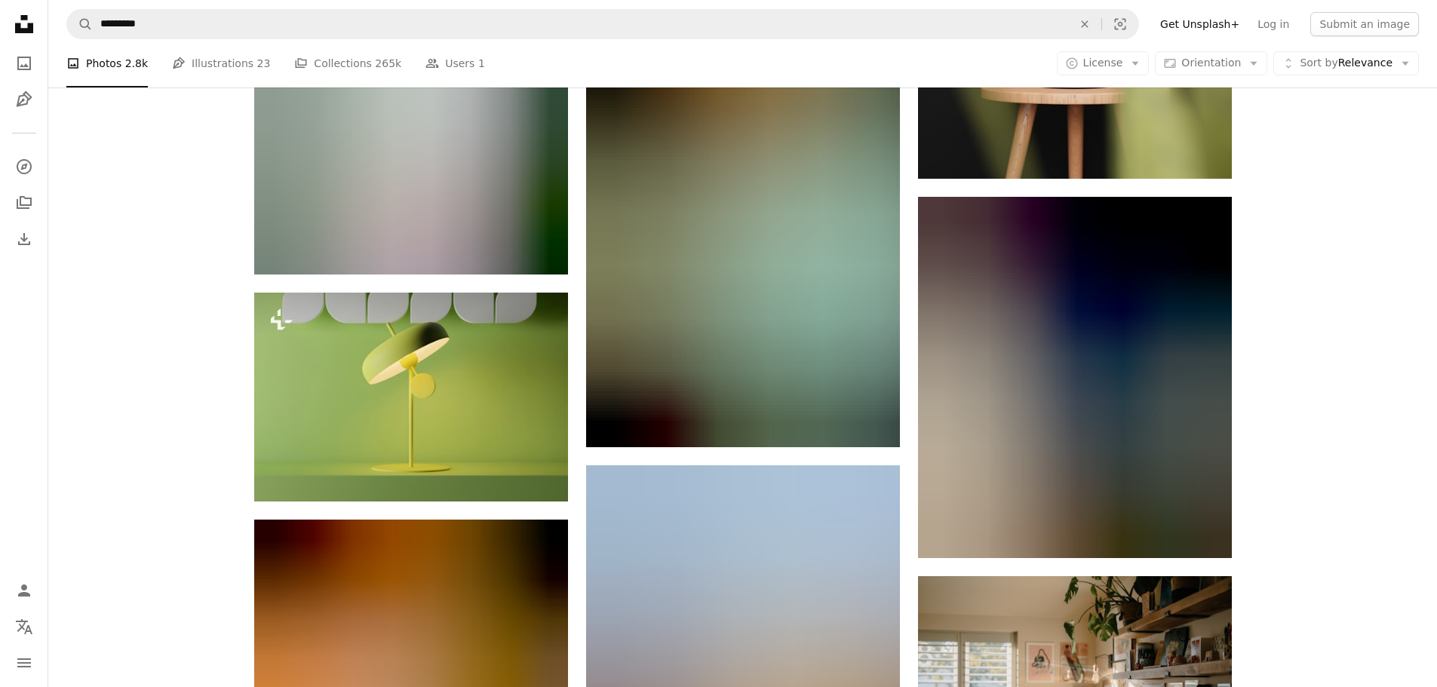
scroll to position [15037, 0]
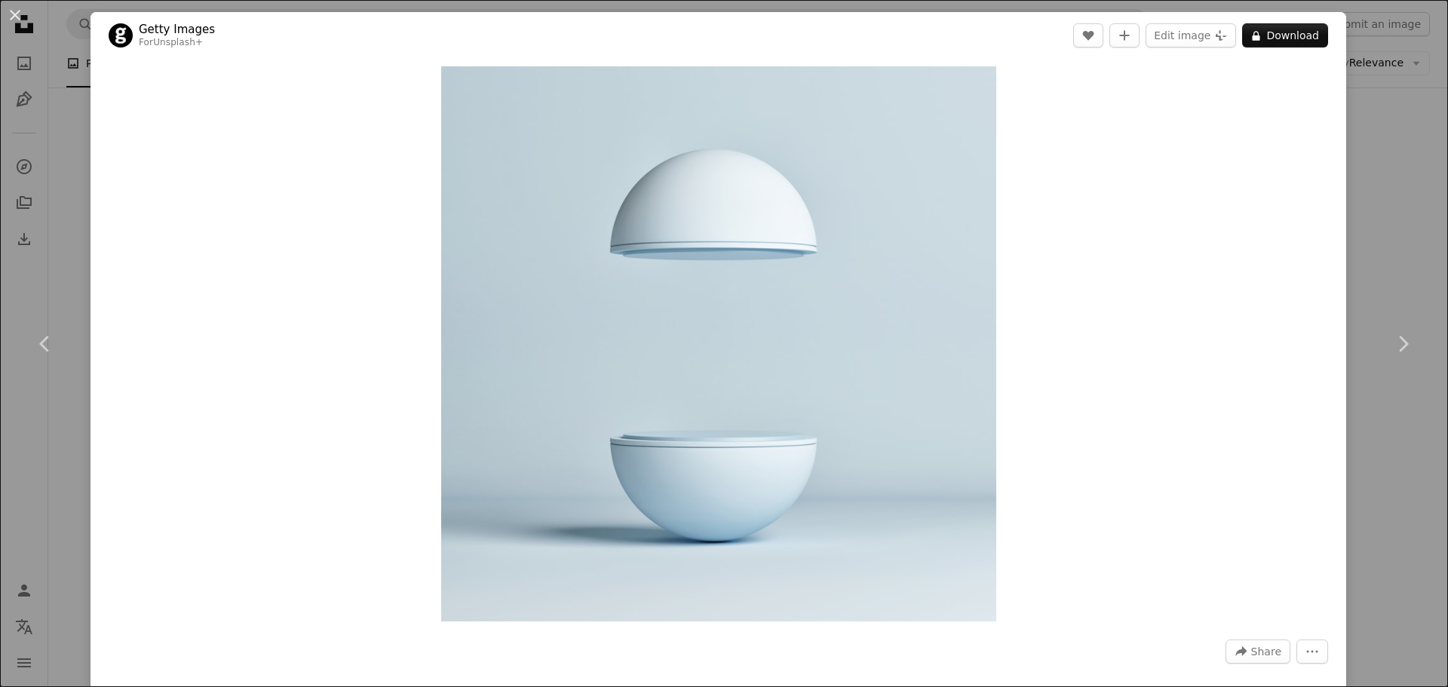
click at [1413, 216] on div "An X shape Chevron left Chevron right Getty Images For Unsplash+ A heart A plus…" at bounding box center [724, 343] width 1448 height 687
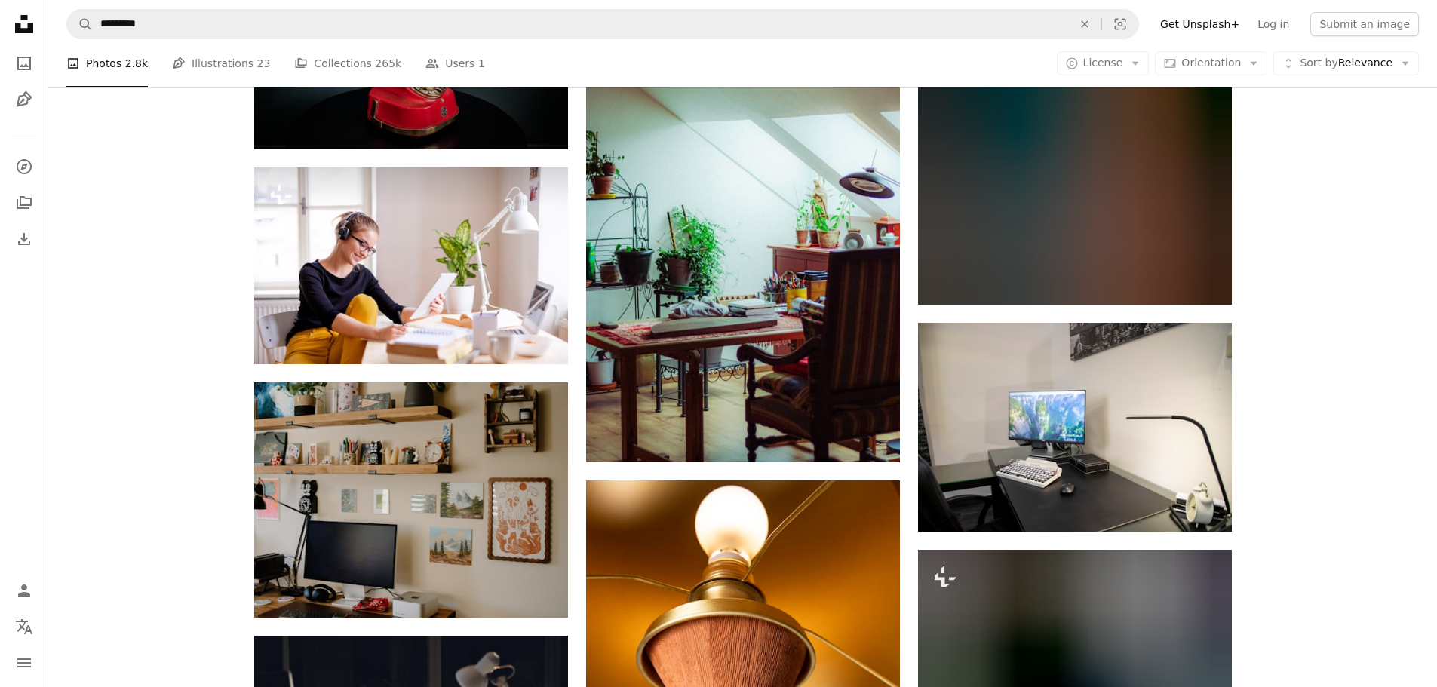
scroll to position [16697, 0]
